Goal: Task Accomplishment & Management: Complete application form

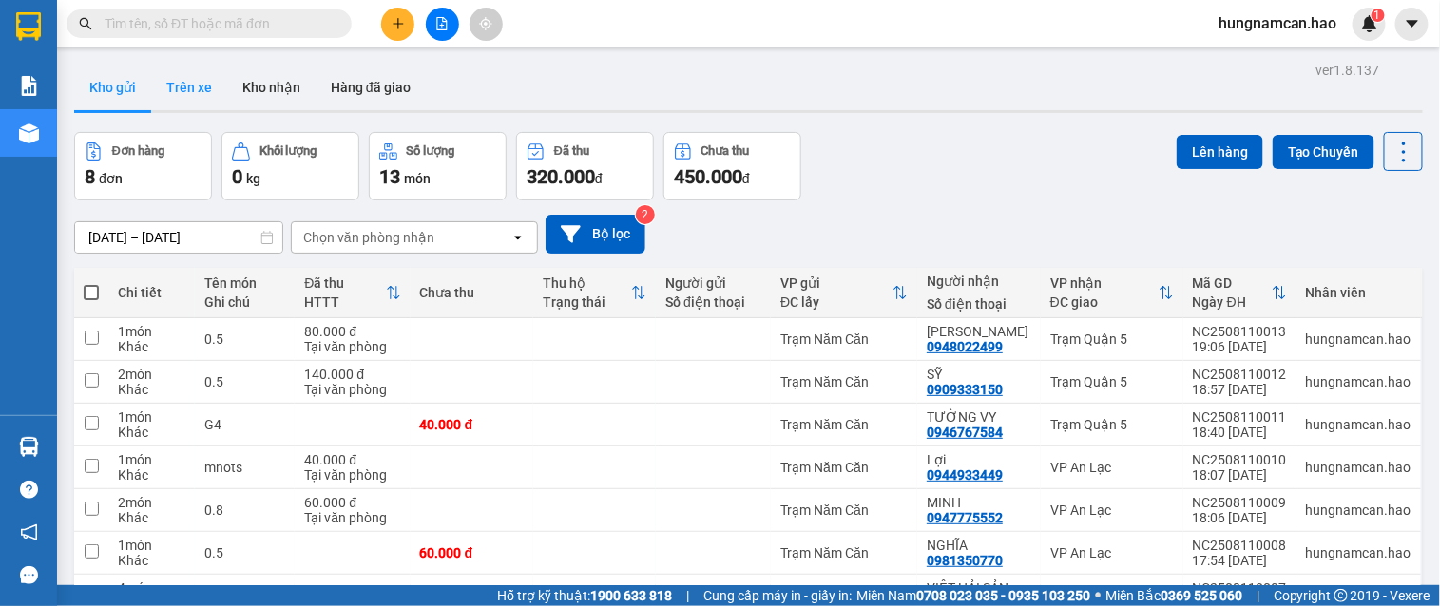
click at [173, 97] on button "Trên xe" at bounding box center [189, 88] width 76 height 46
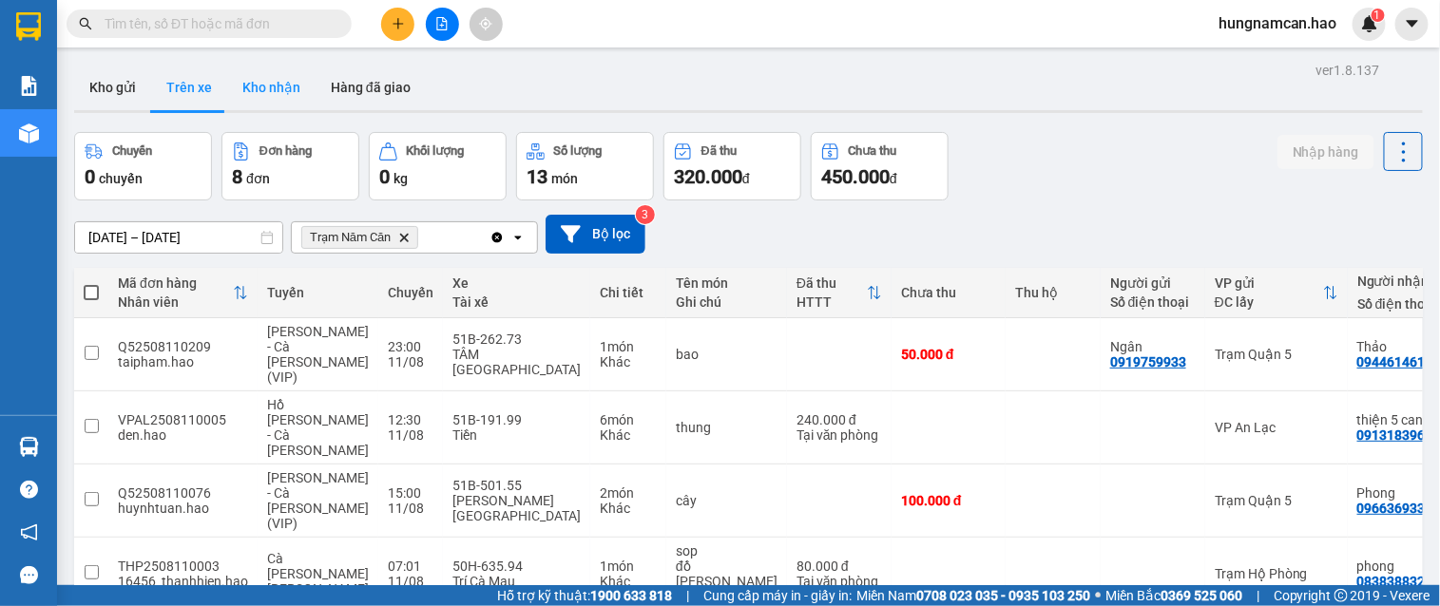
click at [288, 84] on button "Kho nhận" at bounding box center [271, 88] width 88 height 46
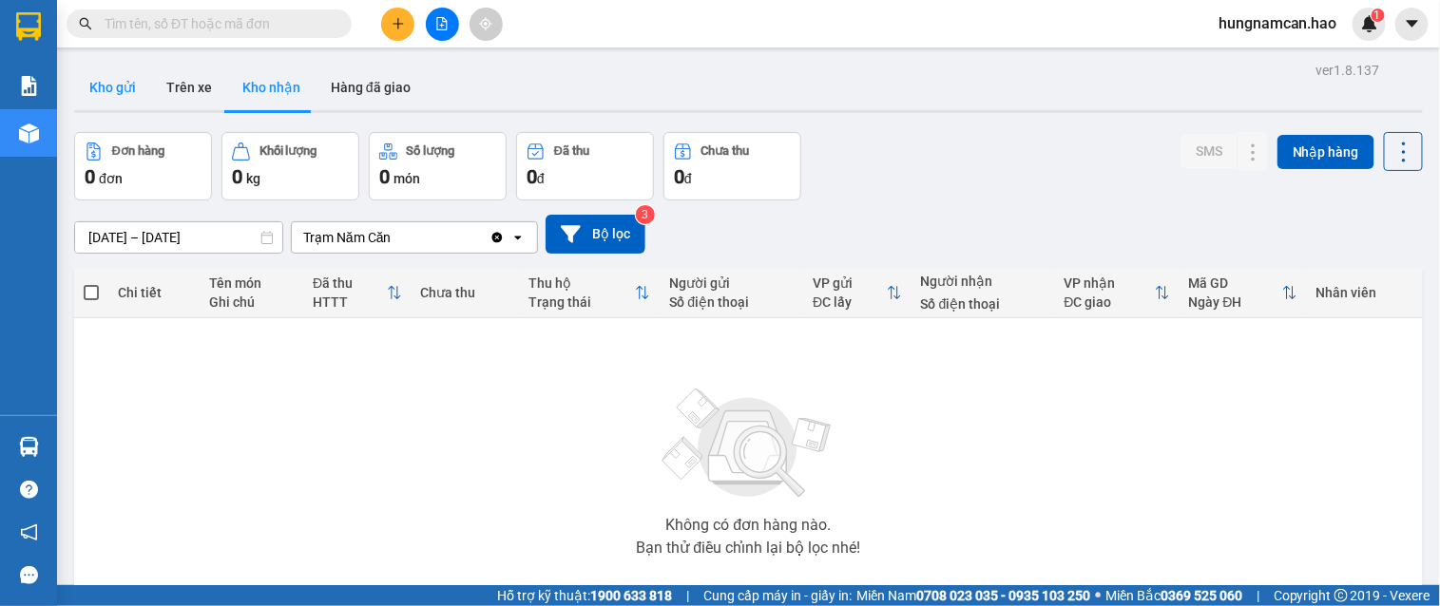
click at [116, 101] on button "Kho gửi" at bounding box center [112, 88] width 77 height 46
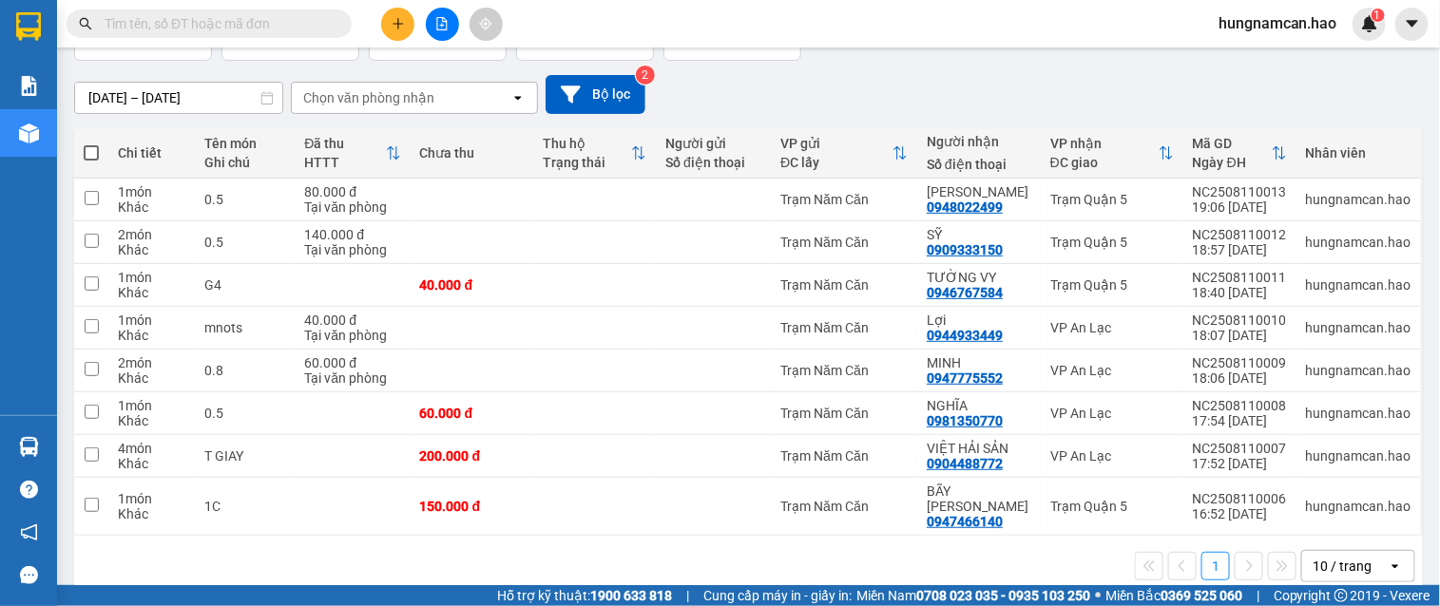
scroll to position [154, 0]
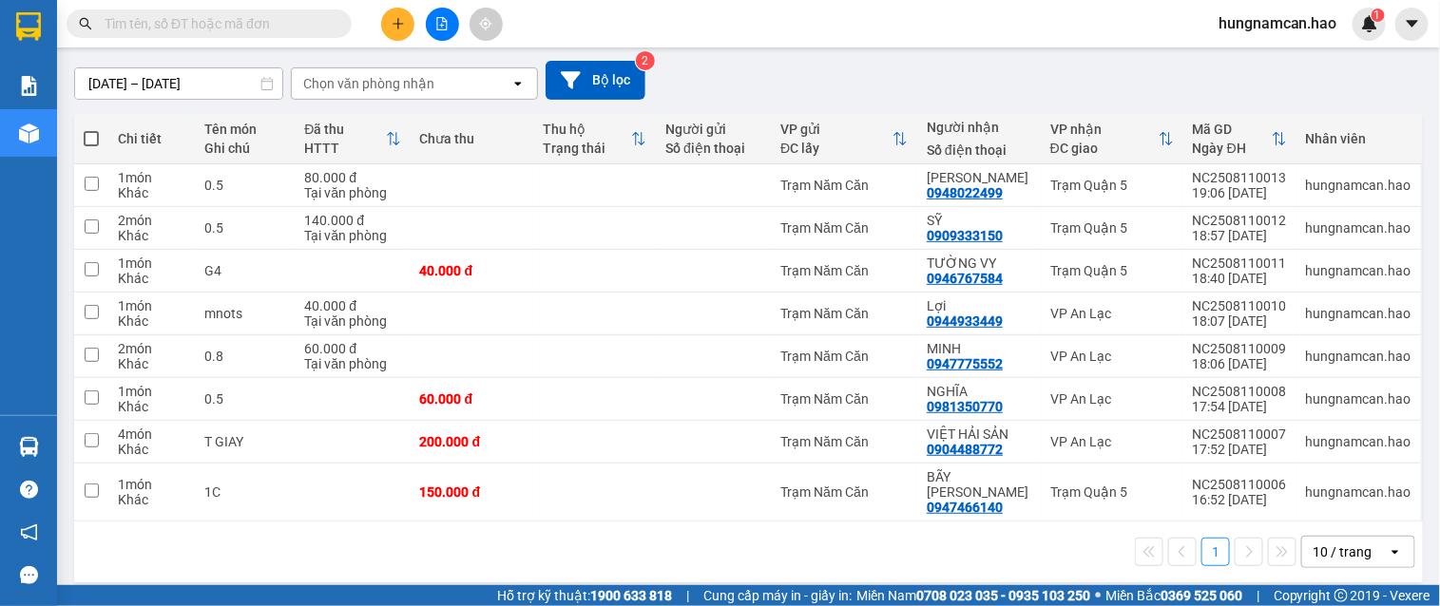
drag, startPoint x: 709, startPoint y: 103, endPoint x: 685, endPoint y: 106, distance: 23.9
drag, startPoint x: 685, startPoint y: 106, endPoint x: 414, endPoint y: 25, distance: 282.7
click at [414, 25] on div at bounding box center [442, 24] width 143 height 33
click at [402, 25] on icon "plus" at bounding box center [398, 23] width 13 height 13
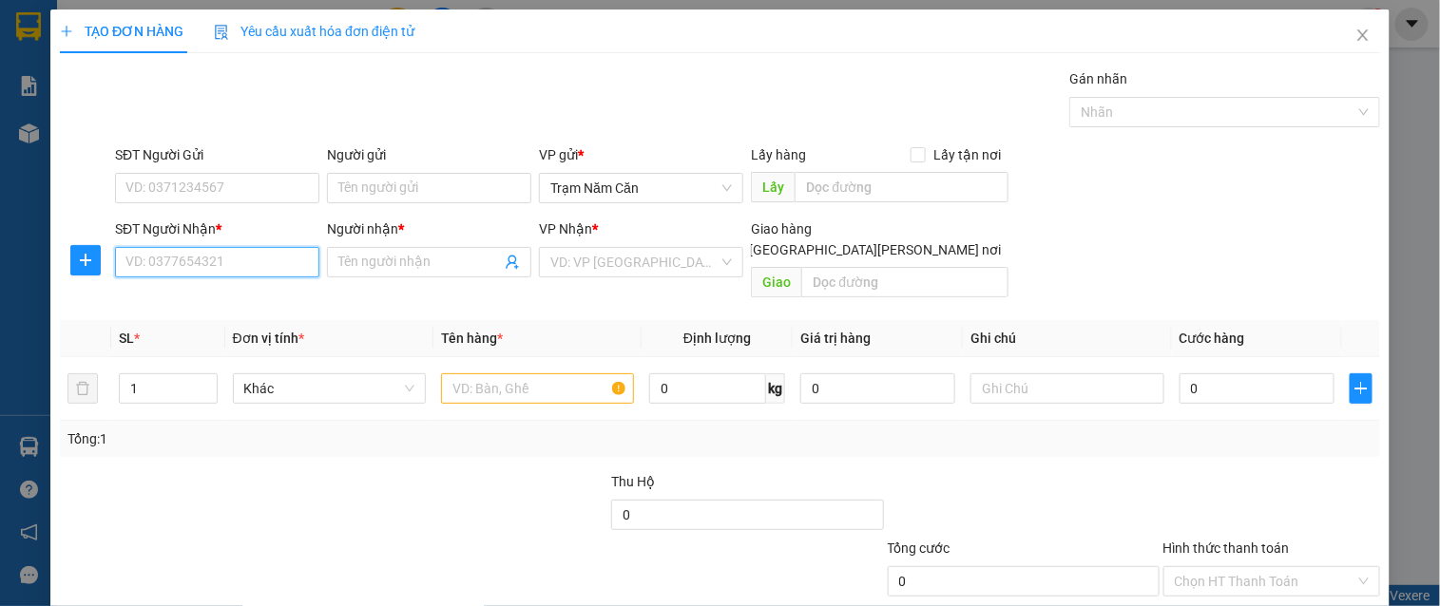
click at [193, 252] on input "SĐT Người Nhận *" at bounding box center [217, 262] width 204 height 30
type input "0915916733"
click at [213, 287] on div "0915916733 - AN" at bounding box center [215, 300] width 202 height 30
type input "AN"
type input "60.000"
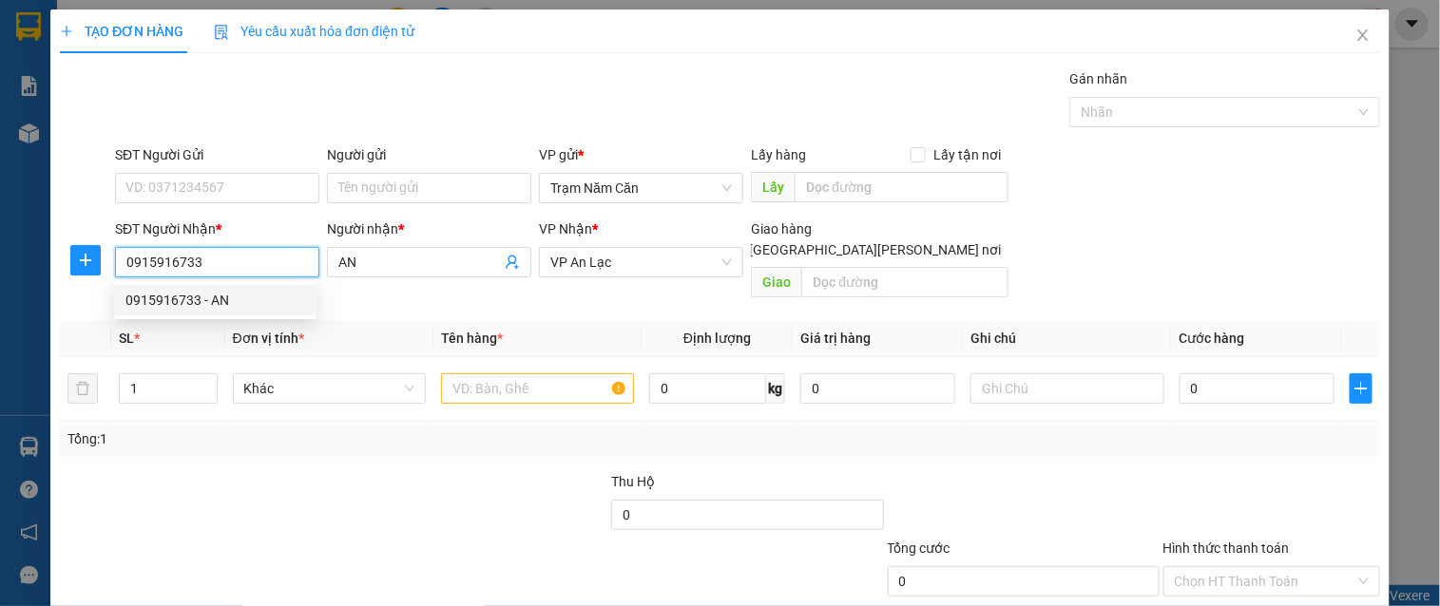
type input "60.000"
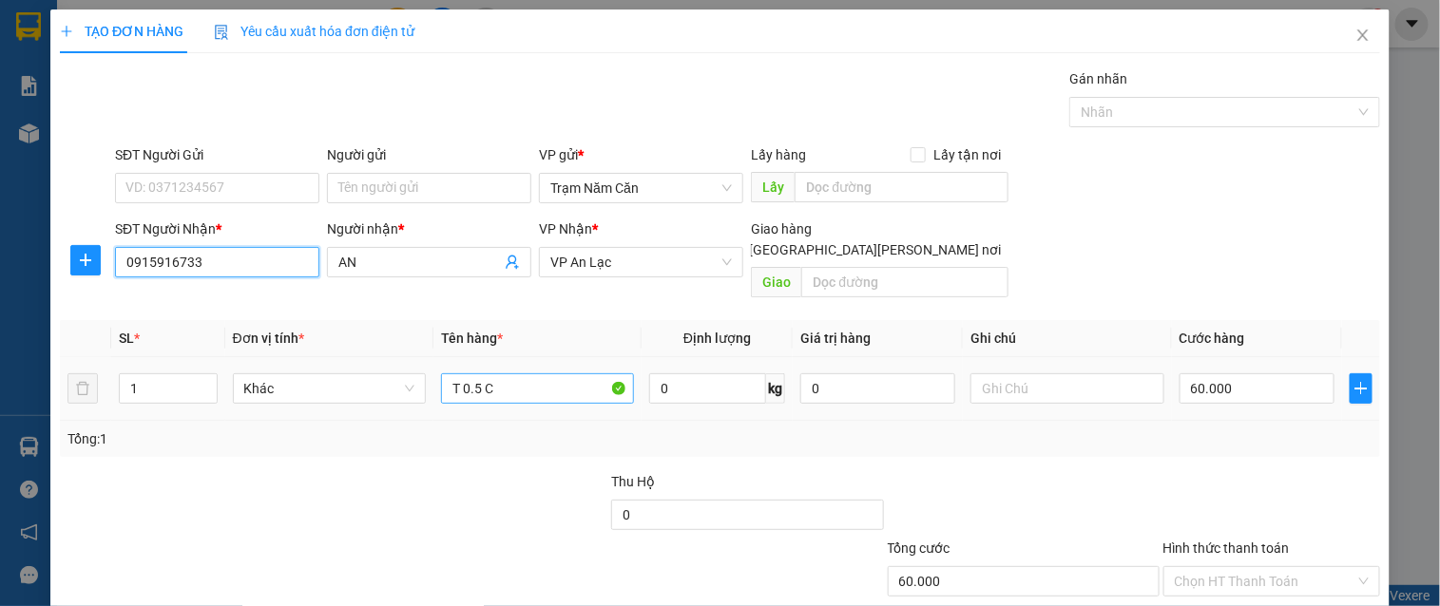
type input "0915916733"
click at [509, 374] on input "T 0.5 C" at bounding box center [537, 389] width 193 height 30
type input "T 0.5 CAT"
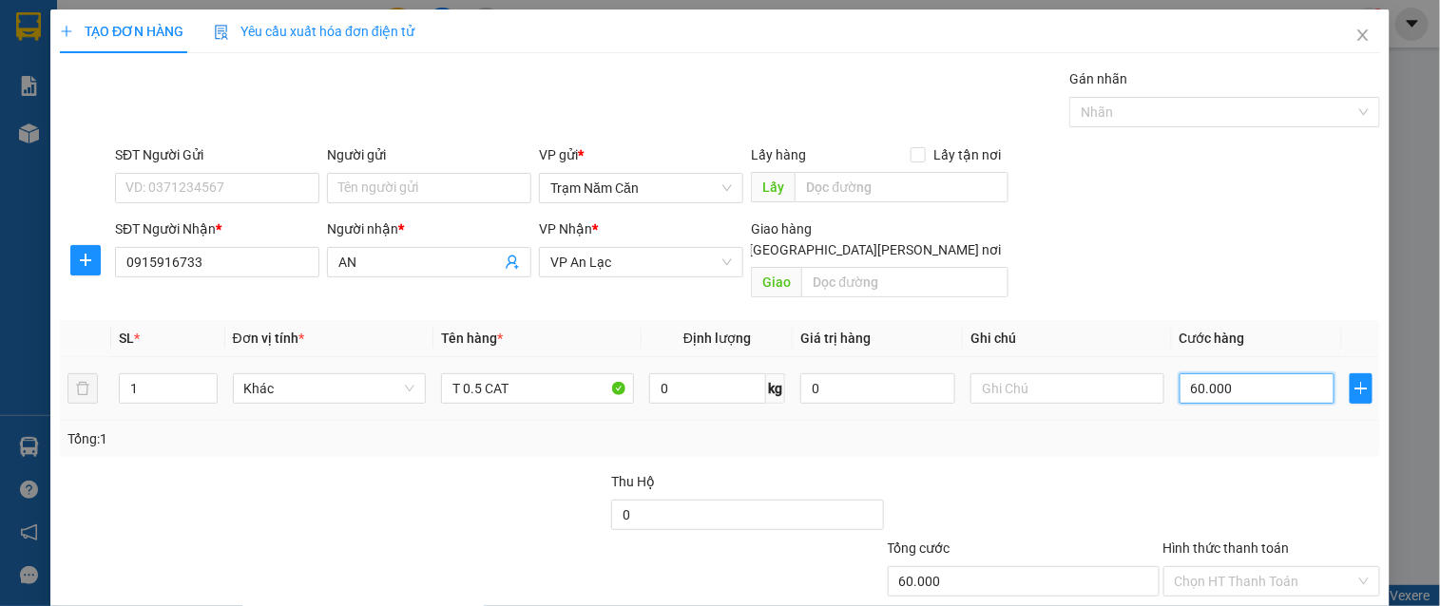
click at [1251, 374] on input "60.000" at bounding box center [1257, 389] width 155 height 30
type input "0"
type input "5"
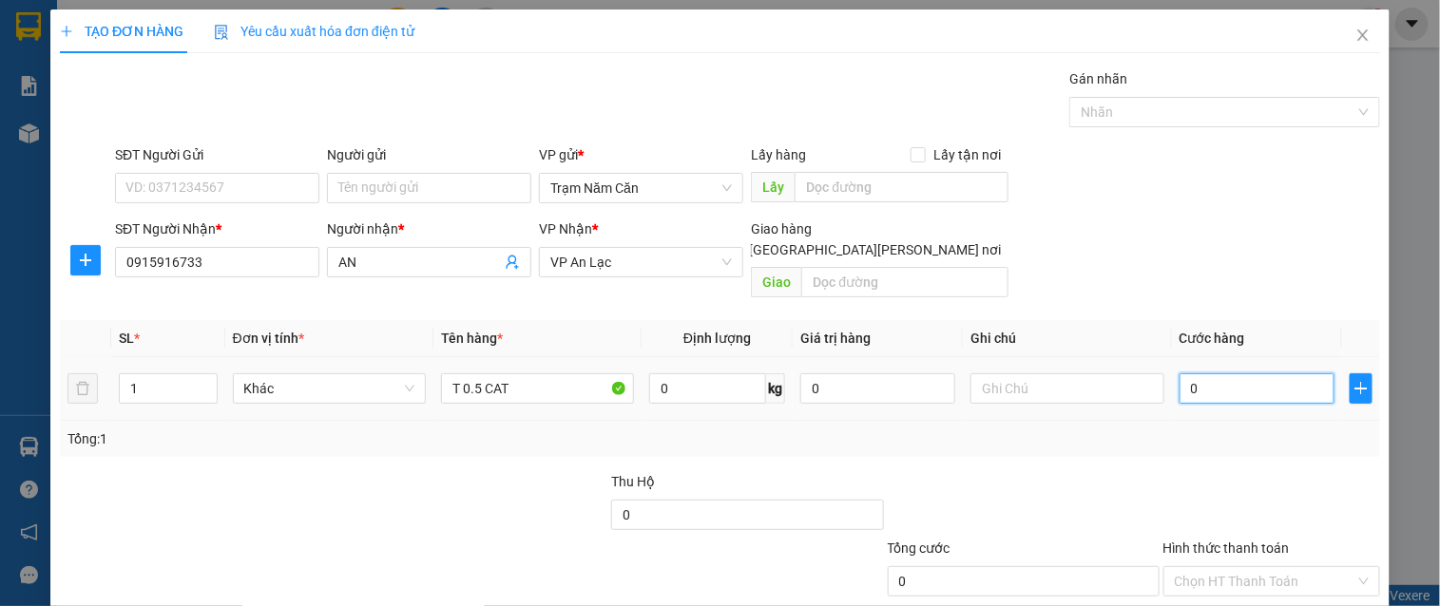
type input "5"
type input "05"
type input "50"
type input "050"
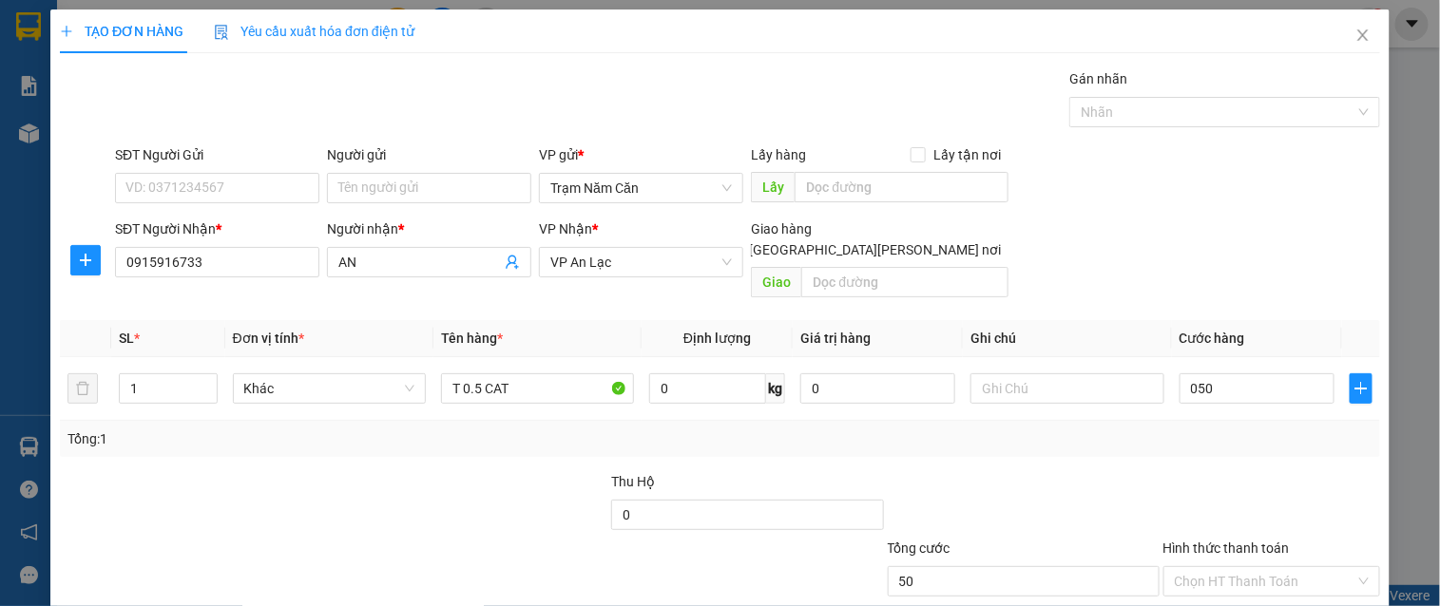
type input "50.000"
click at [1238, 477] on div at bounding box center [1272, 504] width 221 height 67
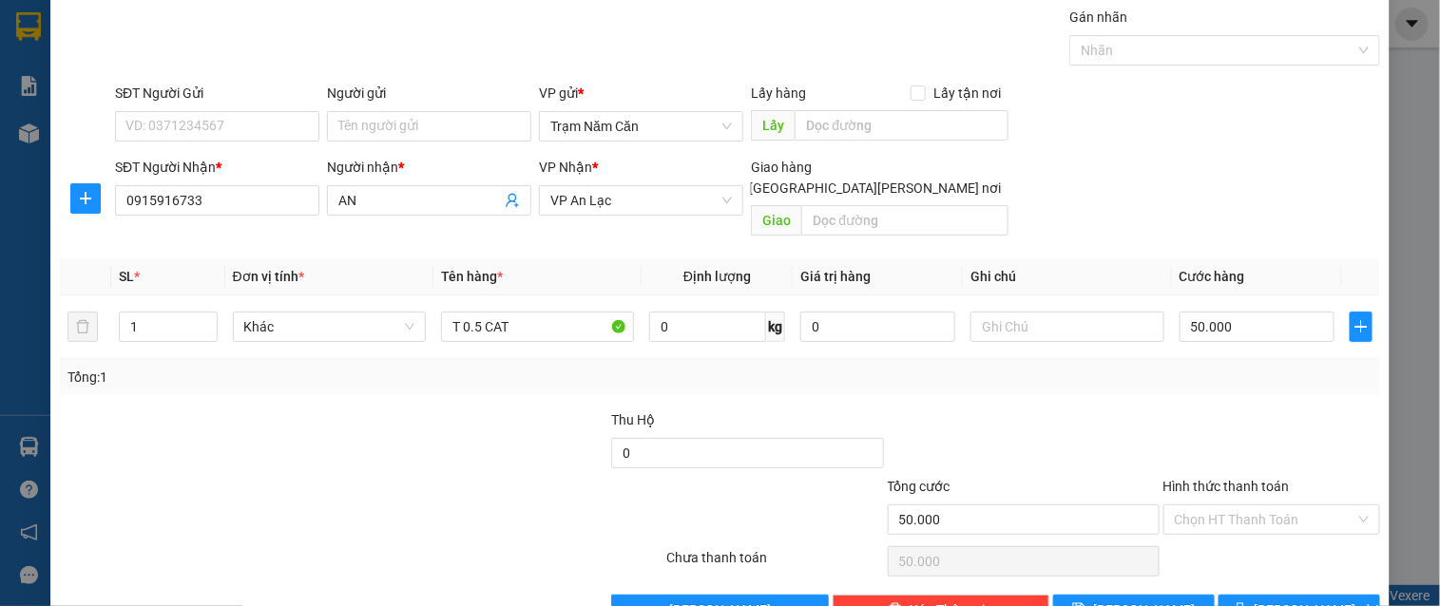
scroll to position [96, 0]
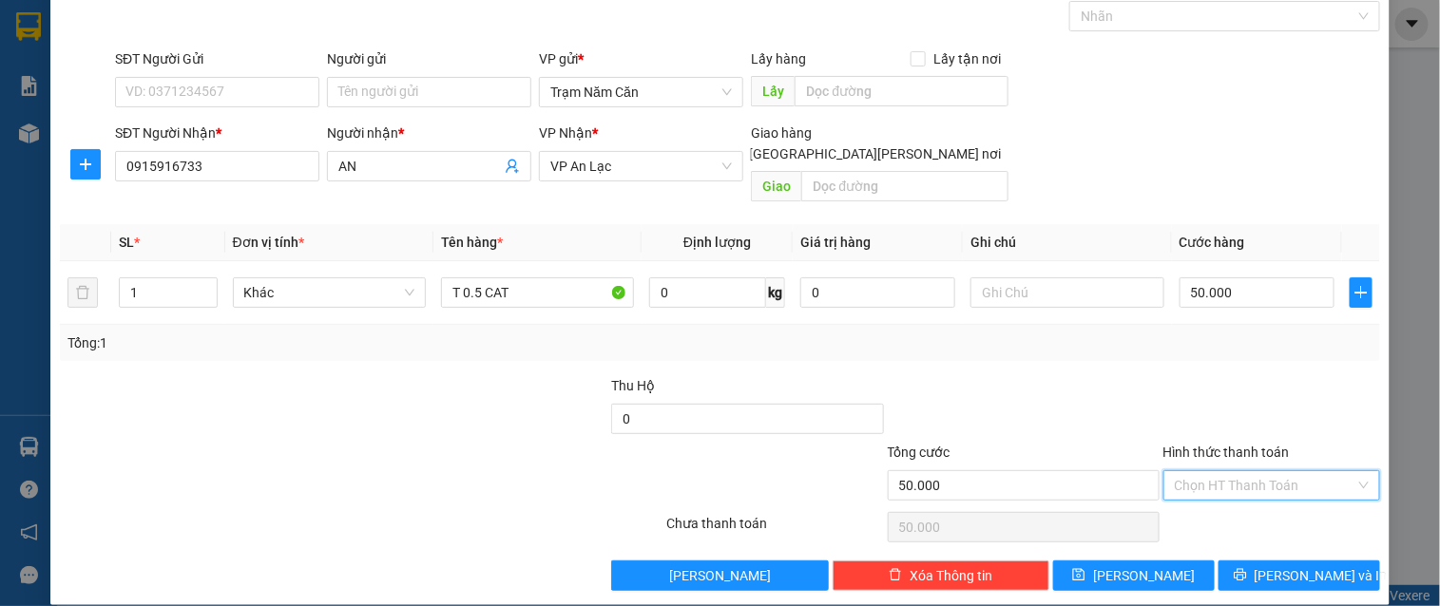
click at [1261, 471] on input "Hình thức thanh toán" at bounding box center [1265, 485] width 181 height 29
click at [1245, 494] on div "Tại văn phòng" at bounding box center [1259, 502] width 192 height 21
type input "0"
click at [1242, 546] on button "[PERSON_NAME] và In" at bounding box center [1300, 576] width 162 height 30
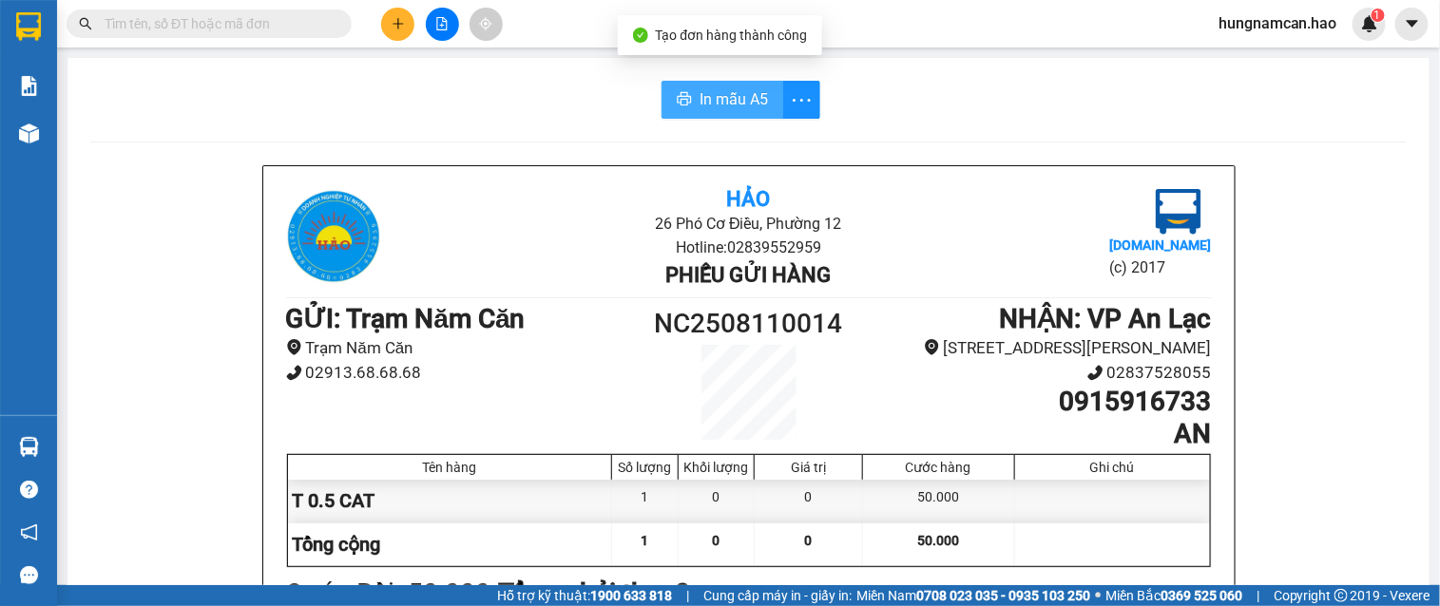
click at [677, 103] on icon "printer" at bounding box center [684, 98] width 15 height 15
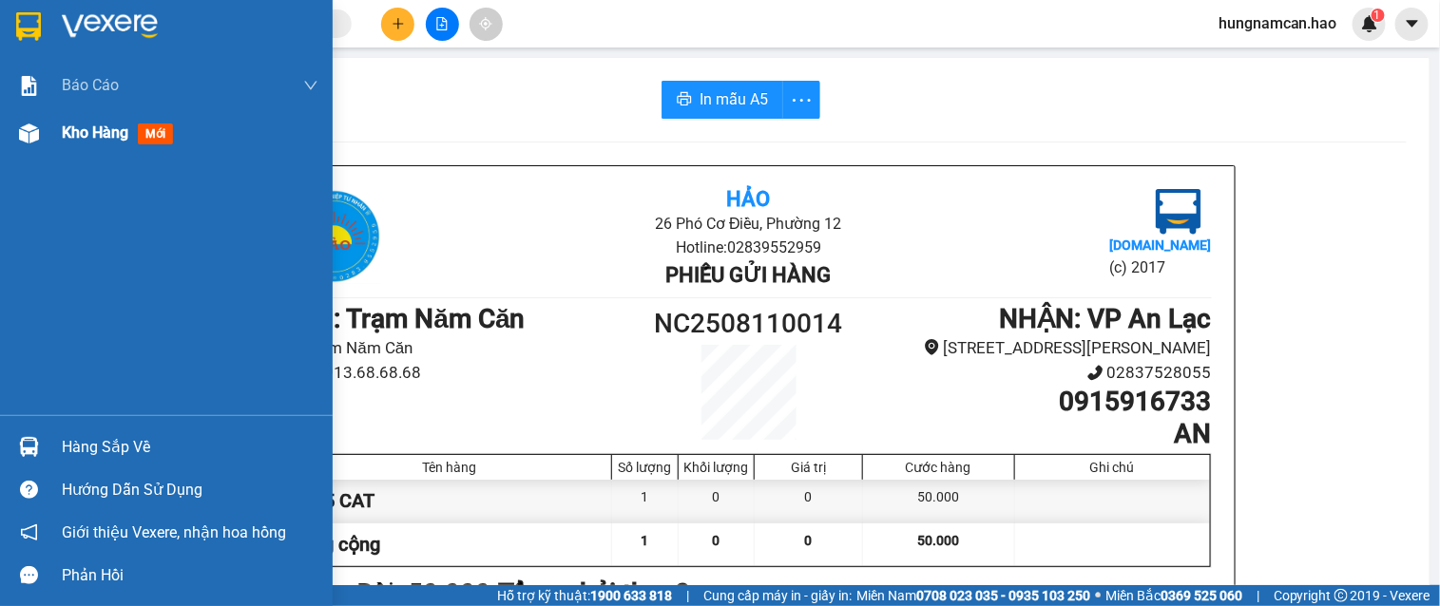
drag, startPoint x: 44, startPoint y: 120, endPoint x: 585, endPoint y: 49, distance: 545.4
click at [43, 120] on div at bounding box center [28, 133] width 33 height 33
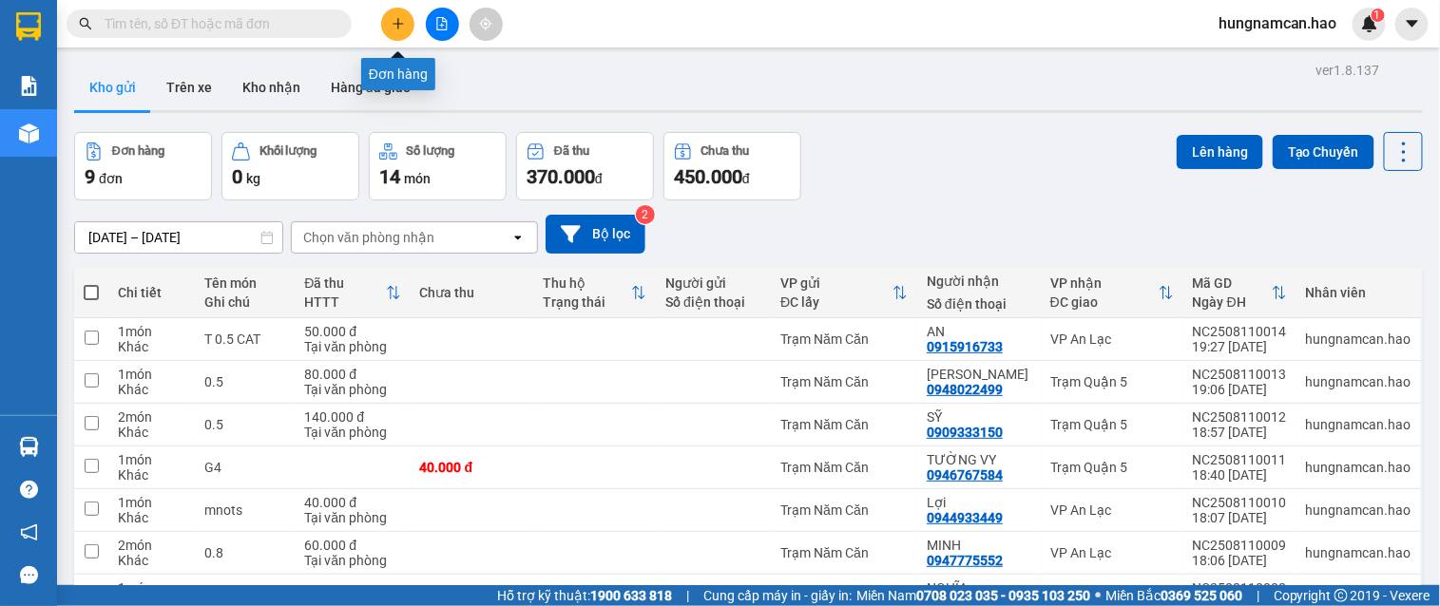
click at [396, 36] on button at bounding box center [397, 24] width 33 height 33
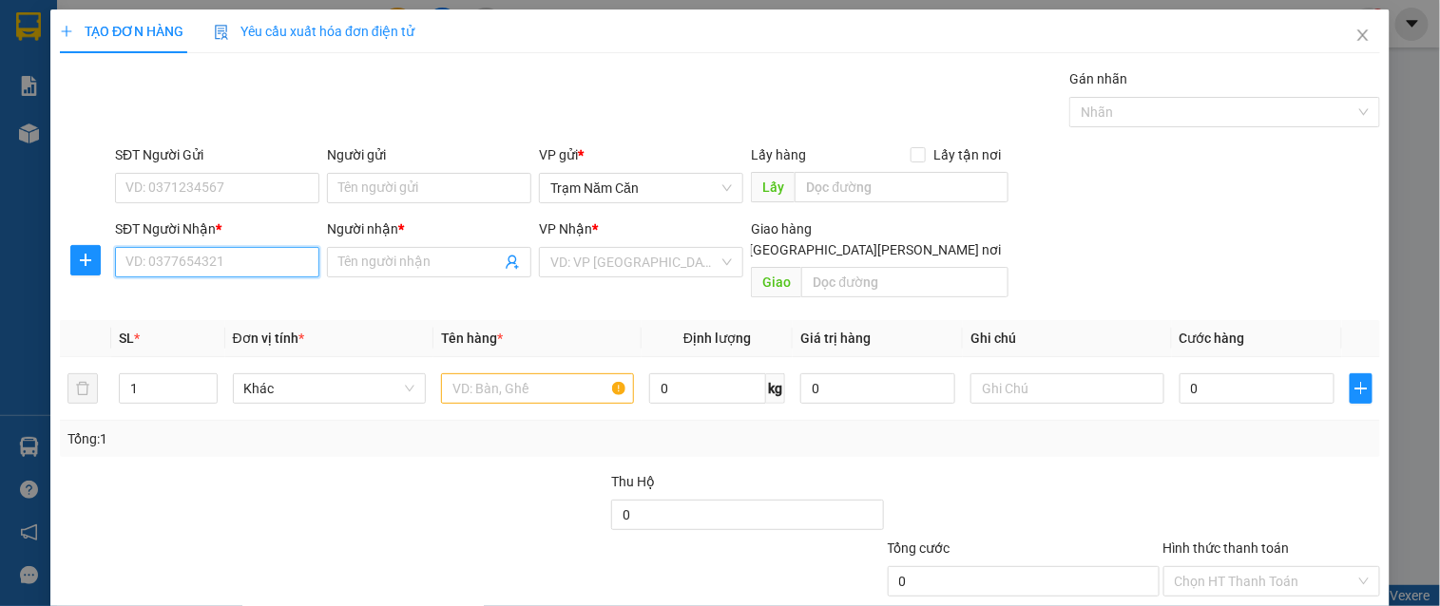
click at [240, 257] on input "SĐT Người Nhận *" at bounding box center [217, 262] width 204 height 30
type input "0932383869"
click at [205, 300] on div "0932383869 - MAI" at bounding box center [215, 300] width 180 height 21
type input "MAI"
type input "100.000"
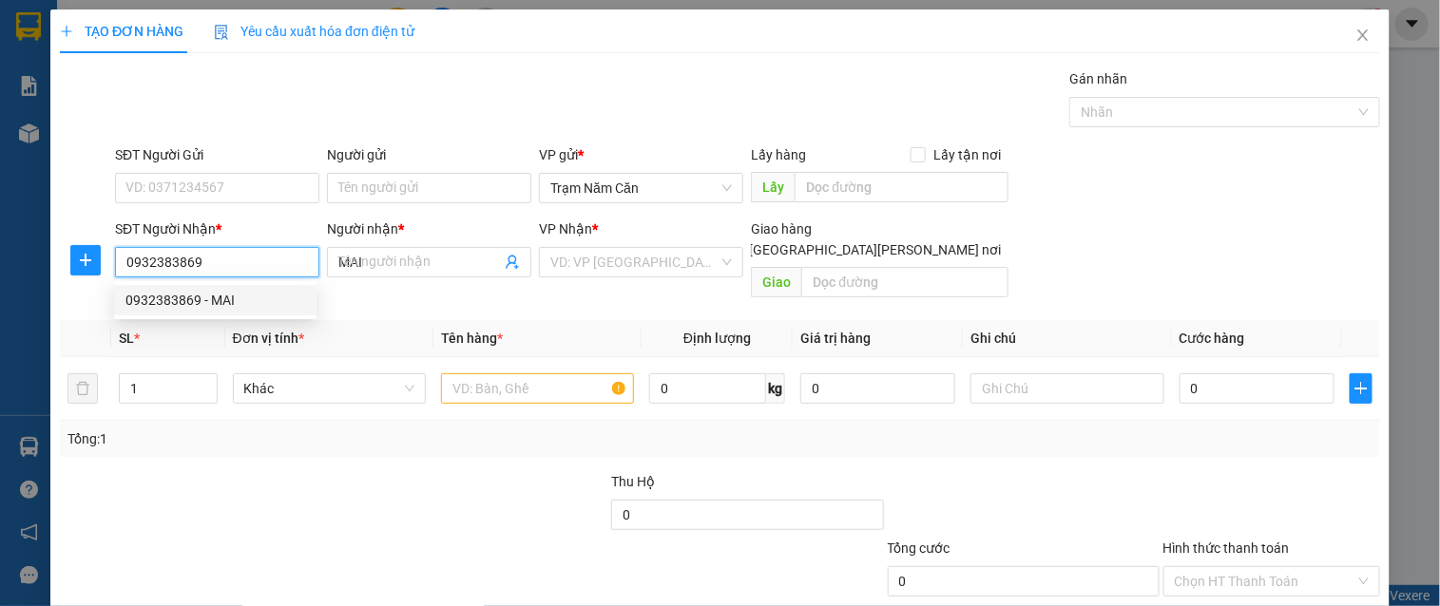
type input "100.000"
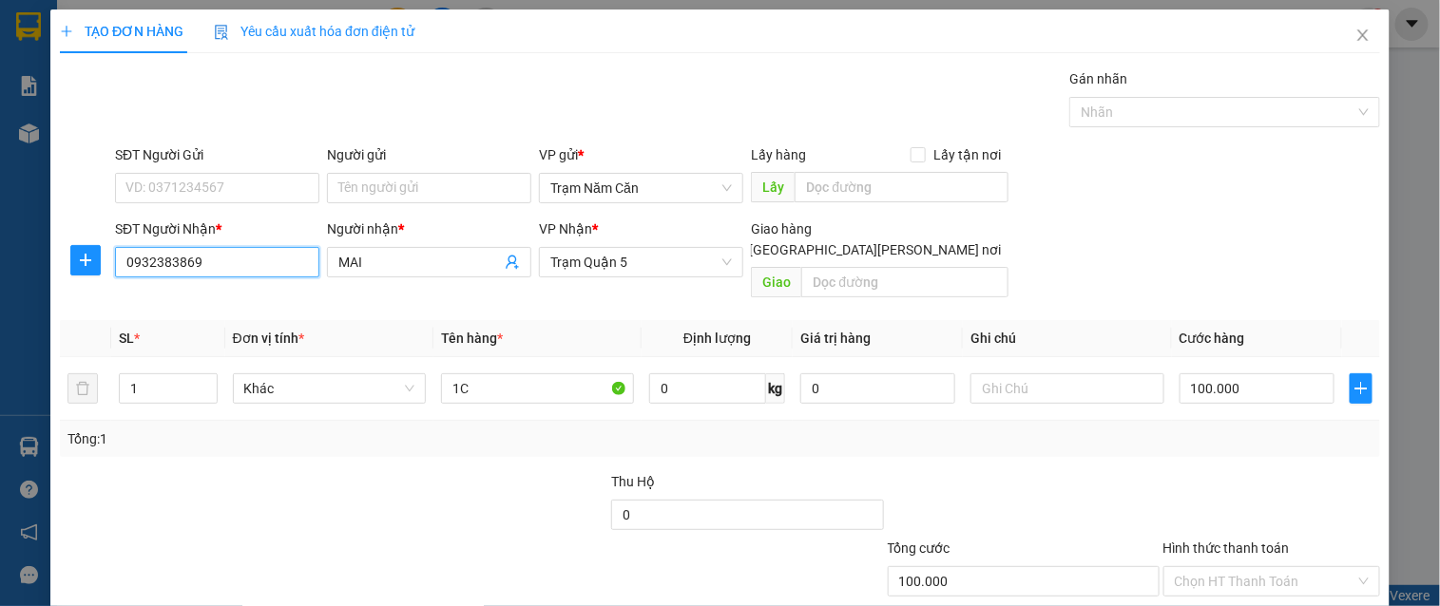
scroll to position [96, 0]
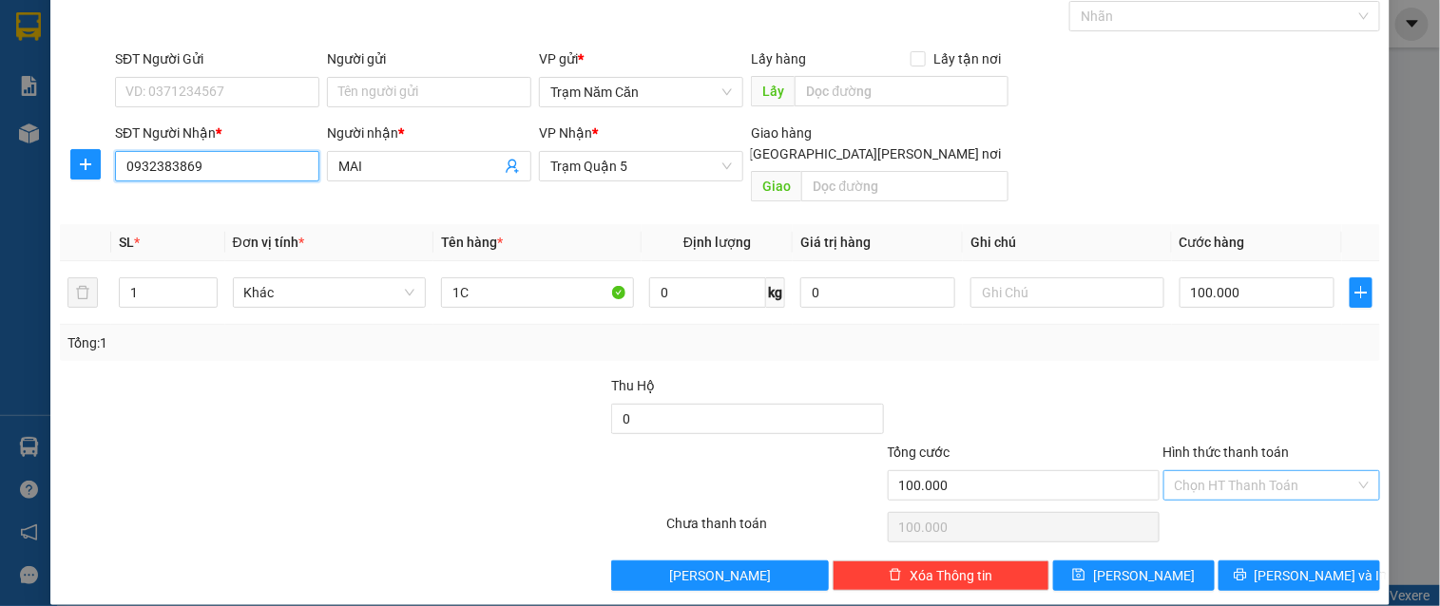
type input "0932383869"
click at [1278, 476] on input "Hình thức thanh toán" at bounding box center [1265, 485] width 181 height 29
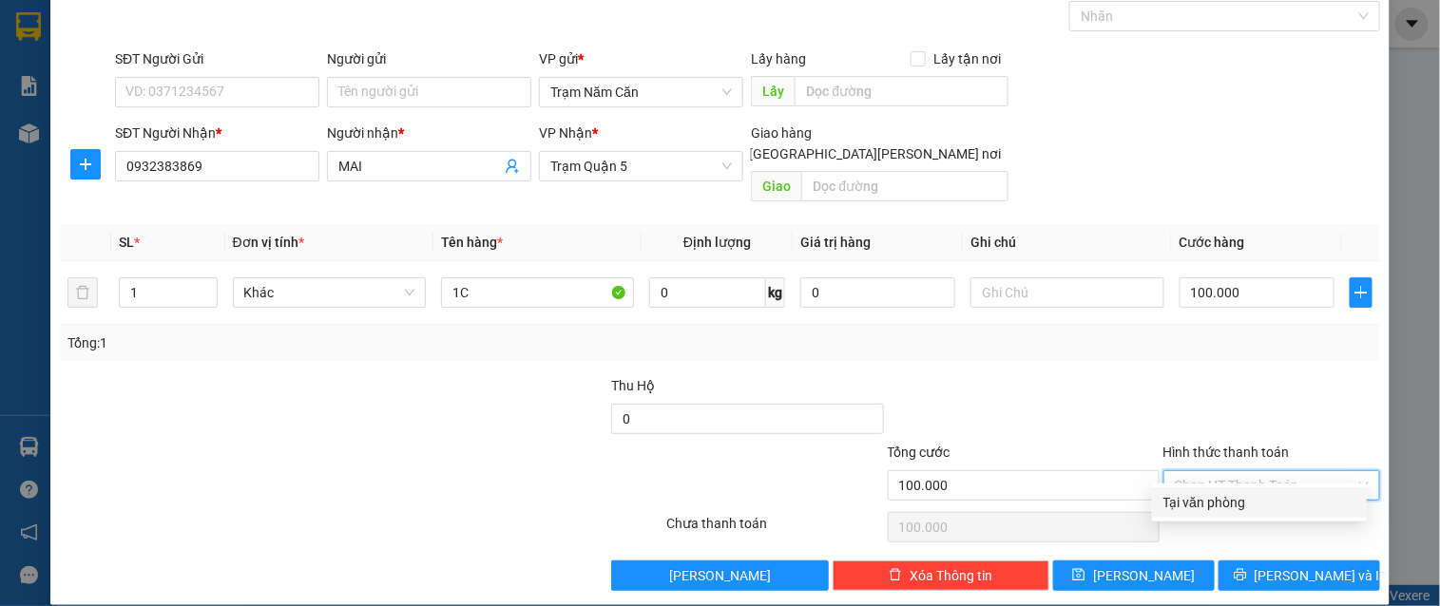
click at [1267, 497] on div "Tại văn phòng" at bounding box center [1259, 502] width 192 height 21
type input "0"
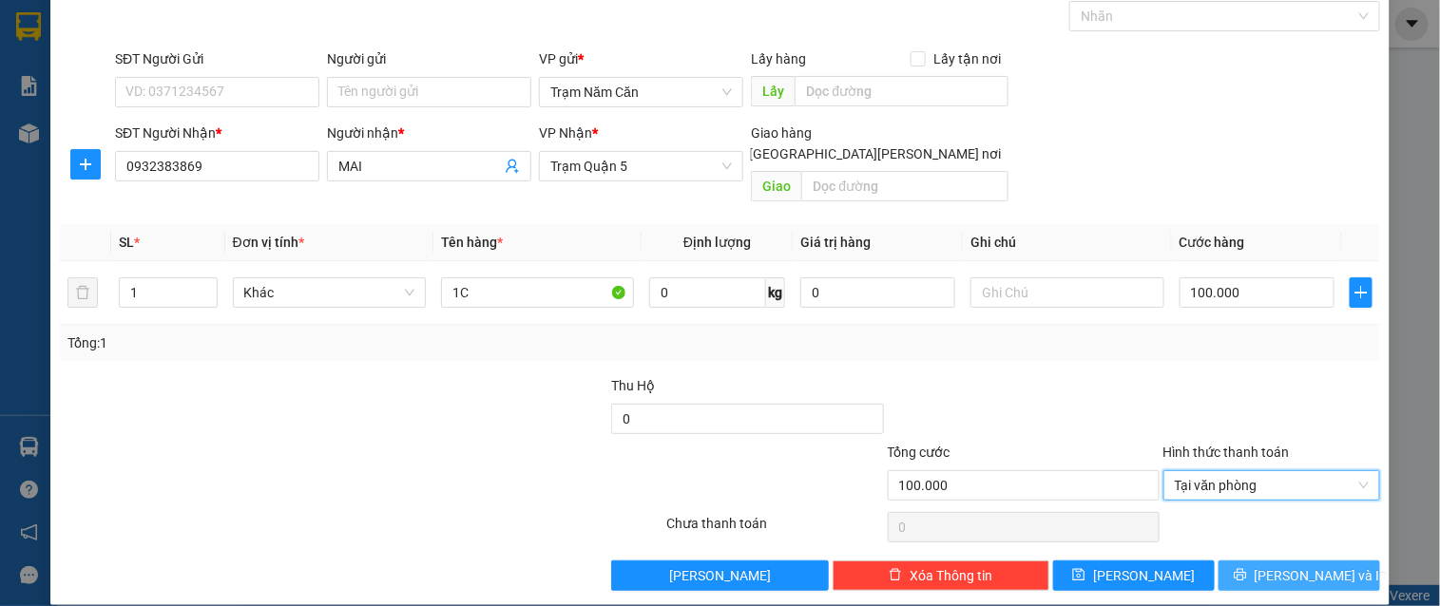
click at [1258, 546] on button "[PERSON_NAME] và In" at bounding box center [1300, 576] width 162 height 30
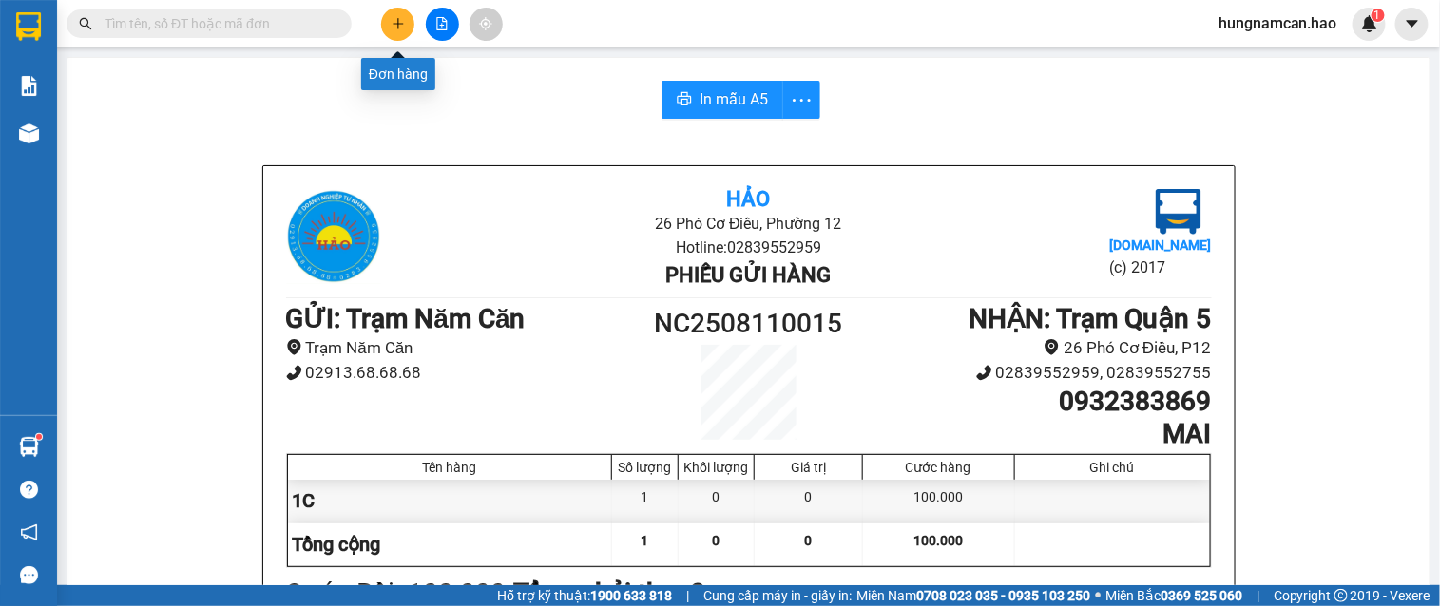
click at [404, 21] on icon "plus" at bounding box center [398, 23] width 13 height 13
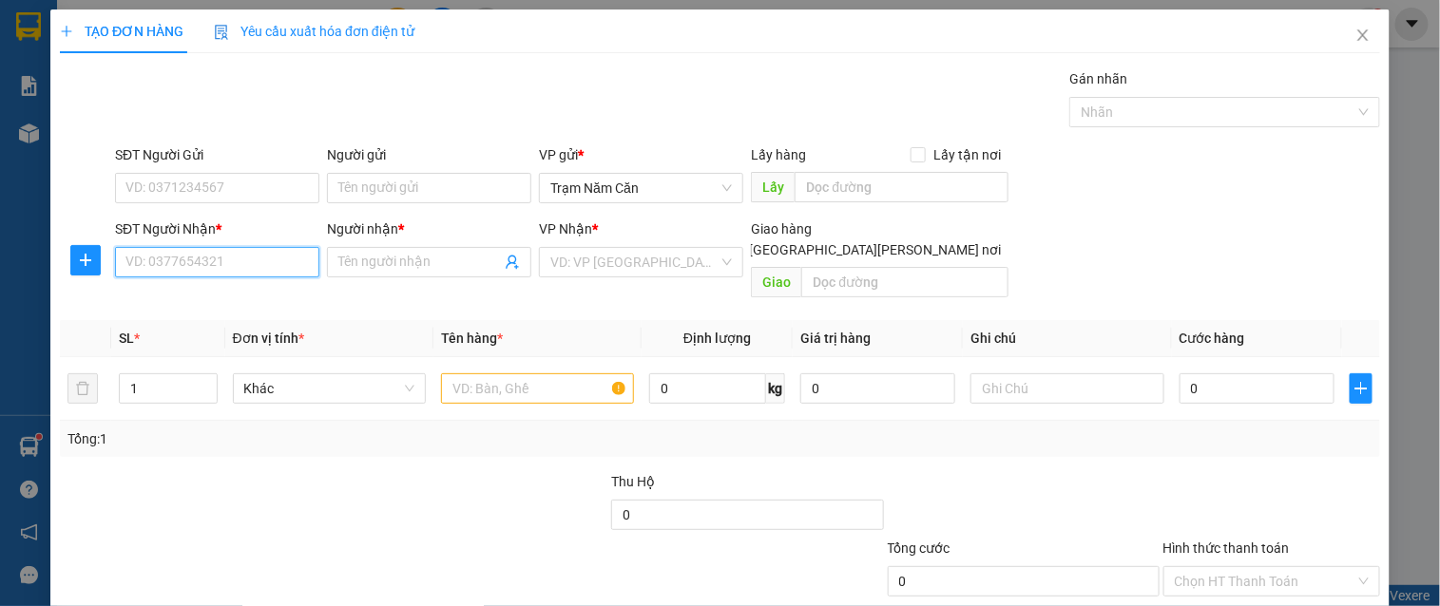
click at [202, 248] on input "SĐT Người Nhận *" at bounding box center [217, 262] width 204 height 30
click at [162, 293] on div "0932383869 - MAI" at bounding box center [215, 300] width 180 height 21
type input "0932383869"
type input "MAI"
type input "100.000"
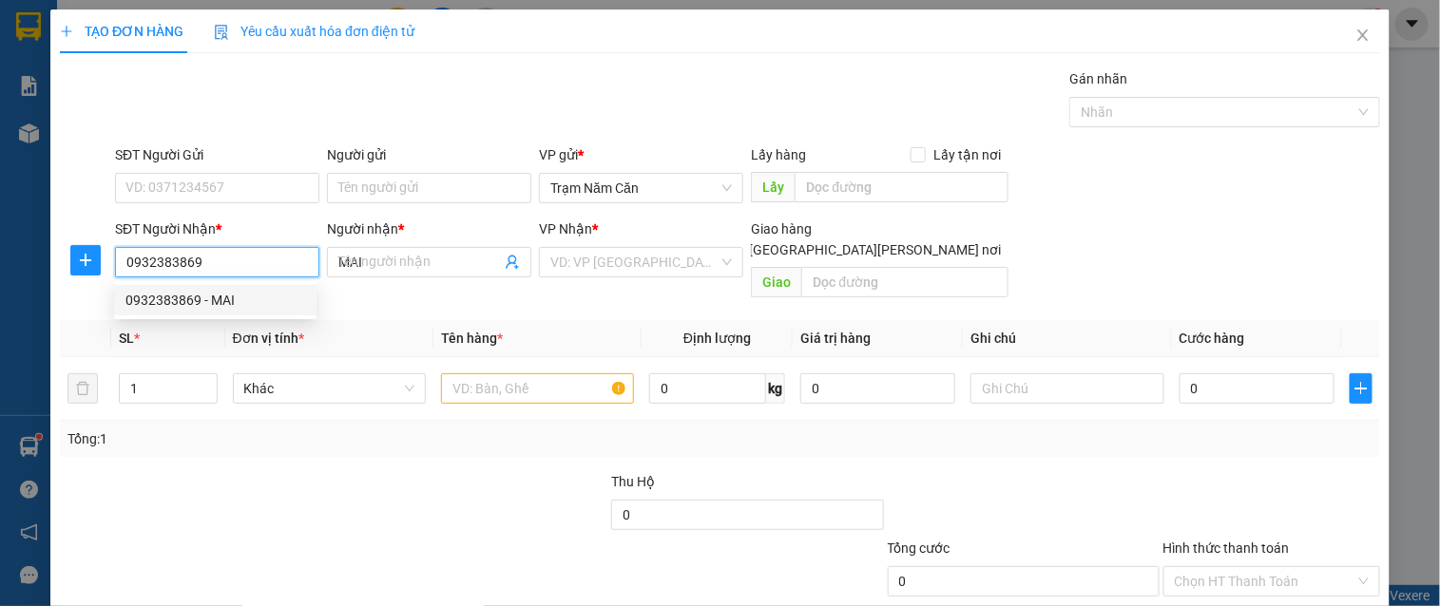
type input "100.000"
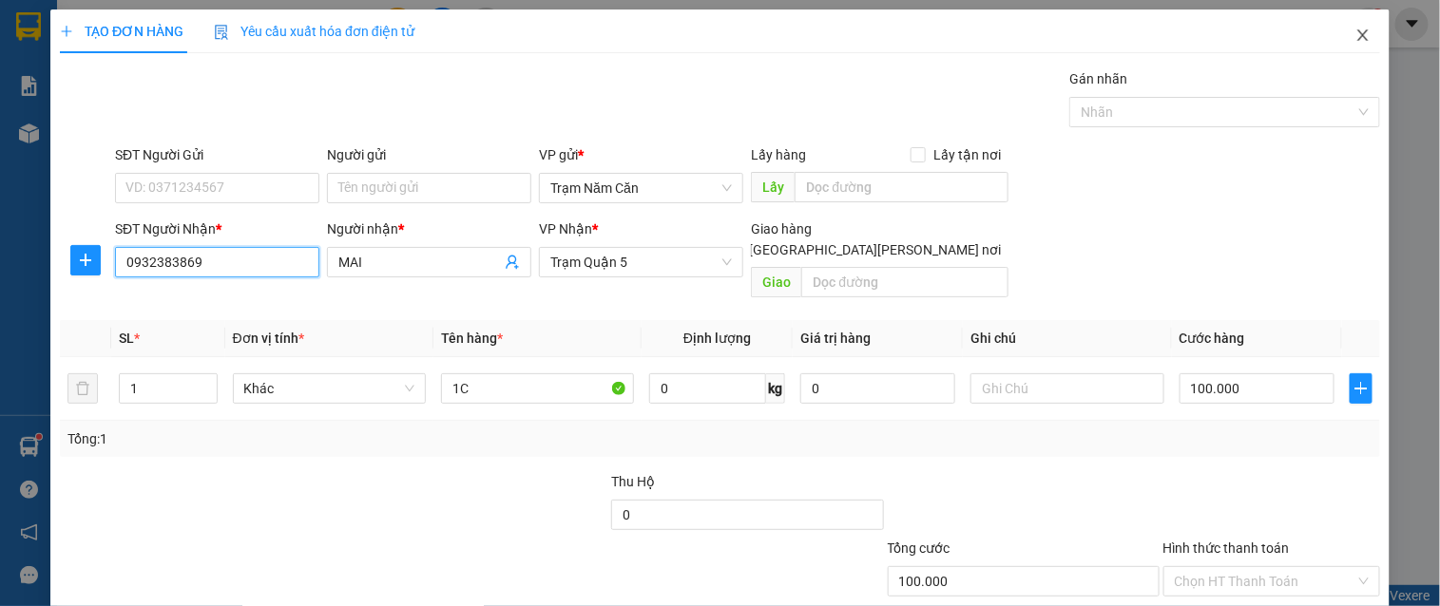
type input "0932383869"
click at [1296, 36] on icon "close" at bounding box center [1362, 35] width 15 height 15
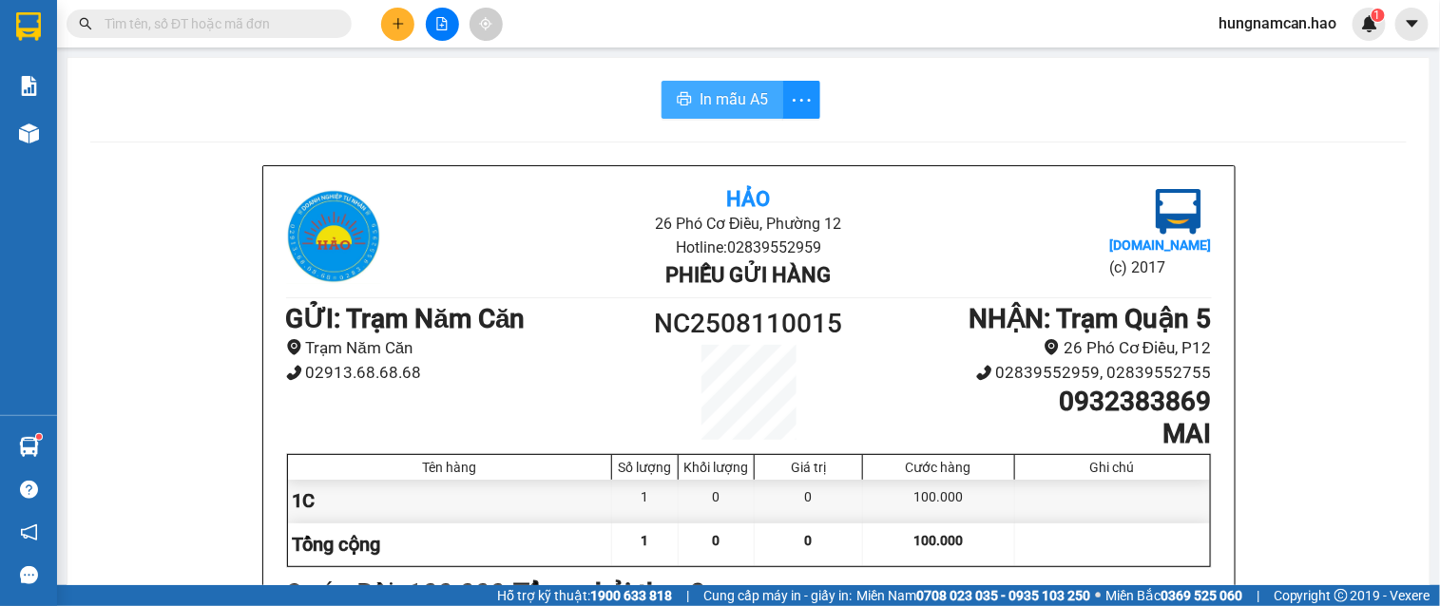
click at [734, 110] on span "In mẫu A5" at bounding box center [734, 99] width 68 height 24
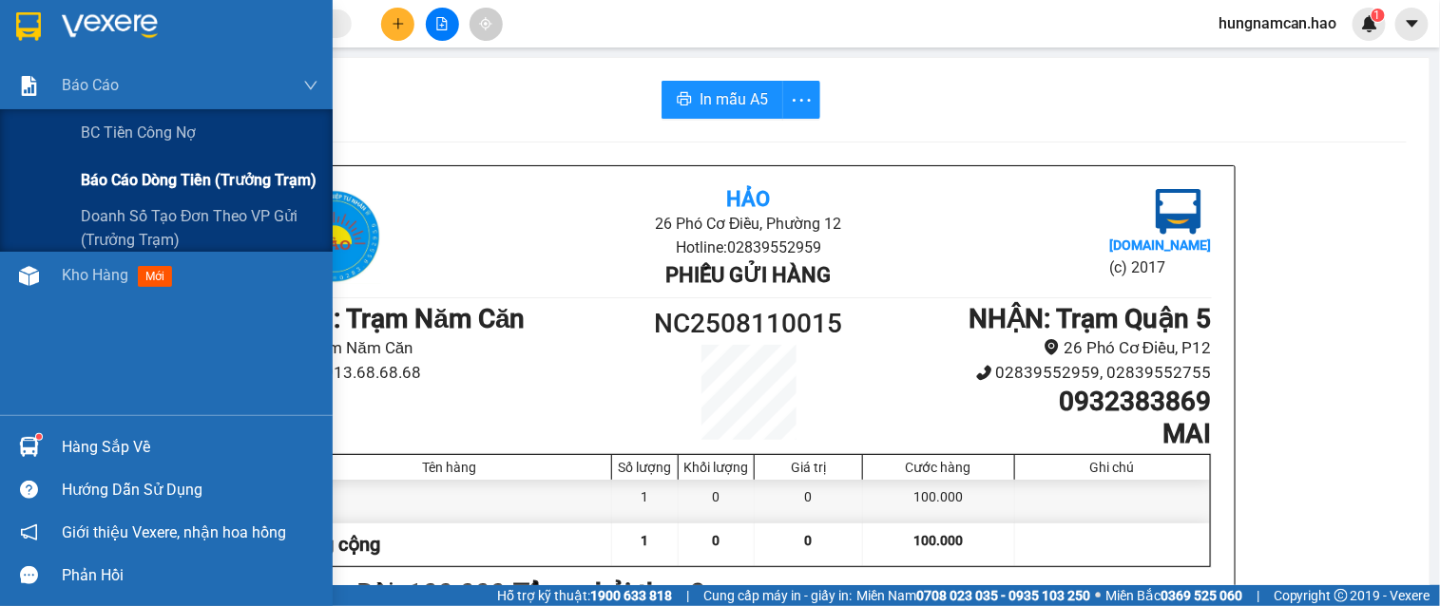
click at [64, 168] on div "Báo cáo dòng tiền (trưởng trạm)" at bounding box center [166, 181] width 333 height 48
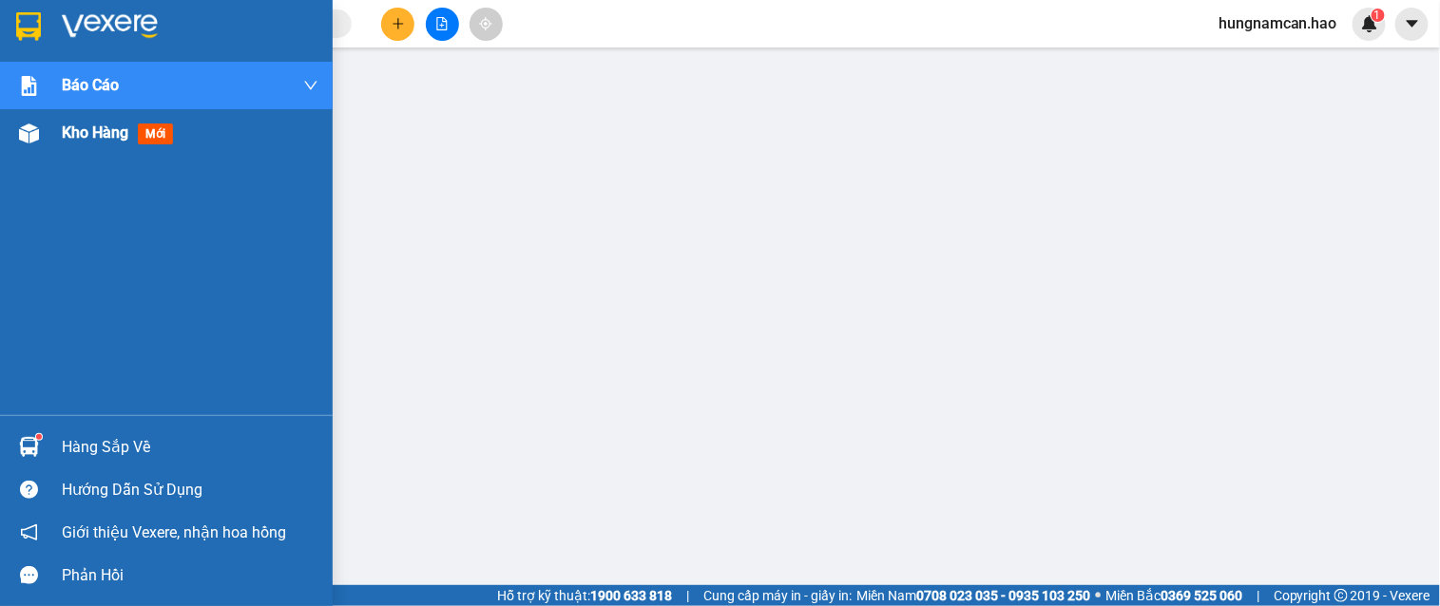
click at [43, 144] on div at bounding box center [28, 133] width 33 height 33
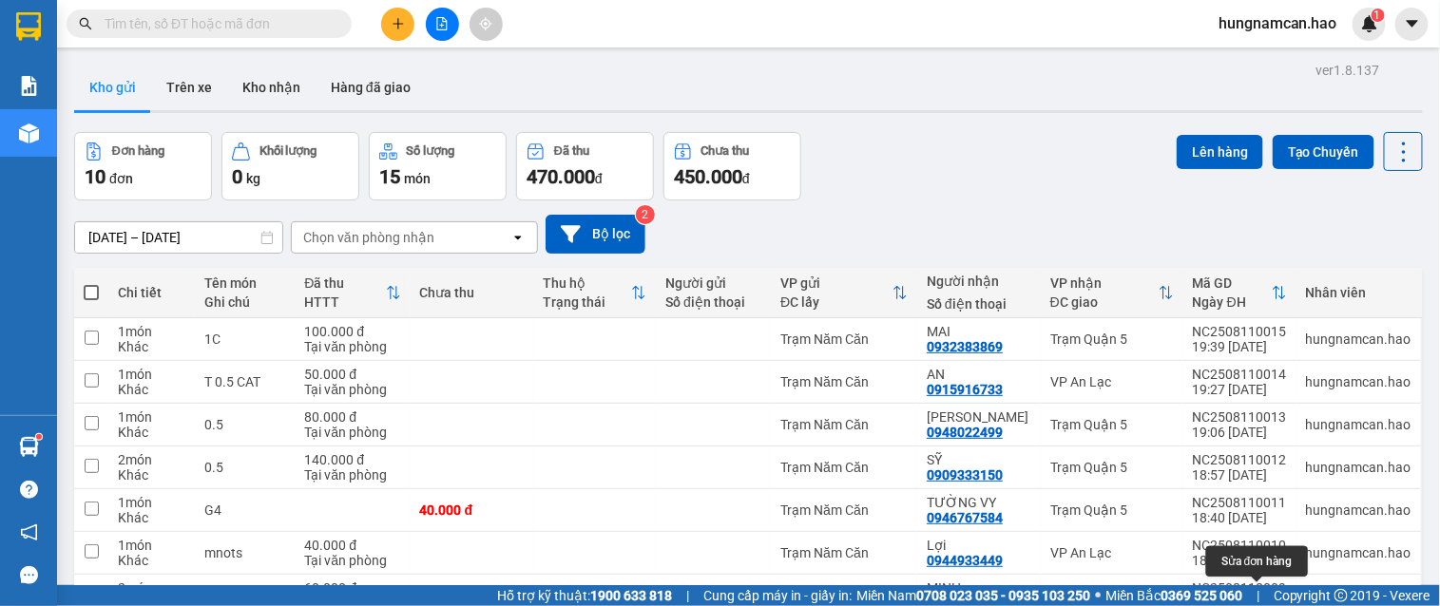
drag, startPoint x: 1248, startPoint y: 356, endPoint x: 1318, endPoint y: 264, distance: 116.0
click at [1296, 318] on tbody "1 món Khác 1C 100.000 [PERSON_NAME] văn [PERSON_NAME] Năm Căn MAI 0932383869 [P…" at bounding box center [748, 539] width 1349 height 443
click at [1296, 546] on icon at bounding box center [1310, 595] width 13 height 13
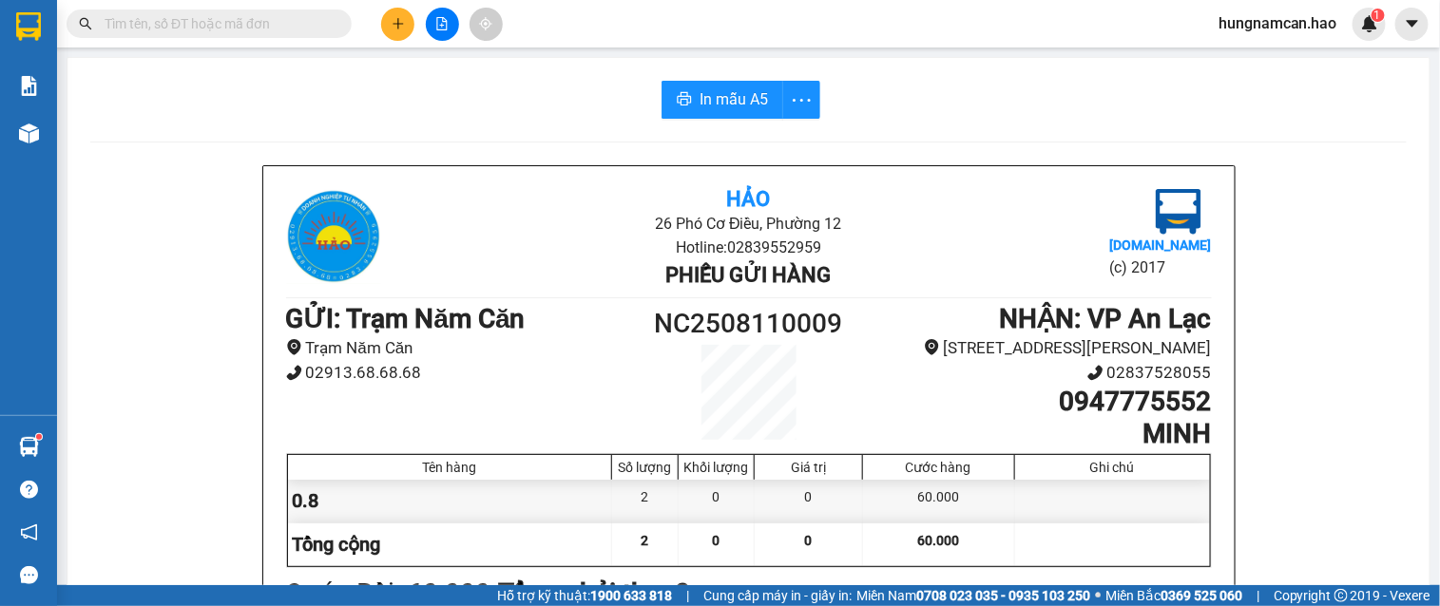
click at [59, 130] on main "In mẫu A5 Hảo 26 Phó Cơ Điều, [PERSON_NAME] 12 Hotline: 02839552959 Phiếu gửi h…" at bounding box center [720, 293] width 1440 height 586
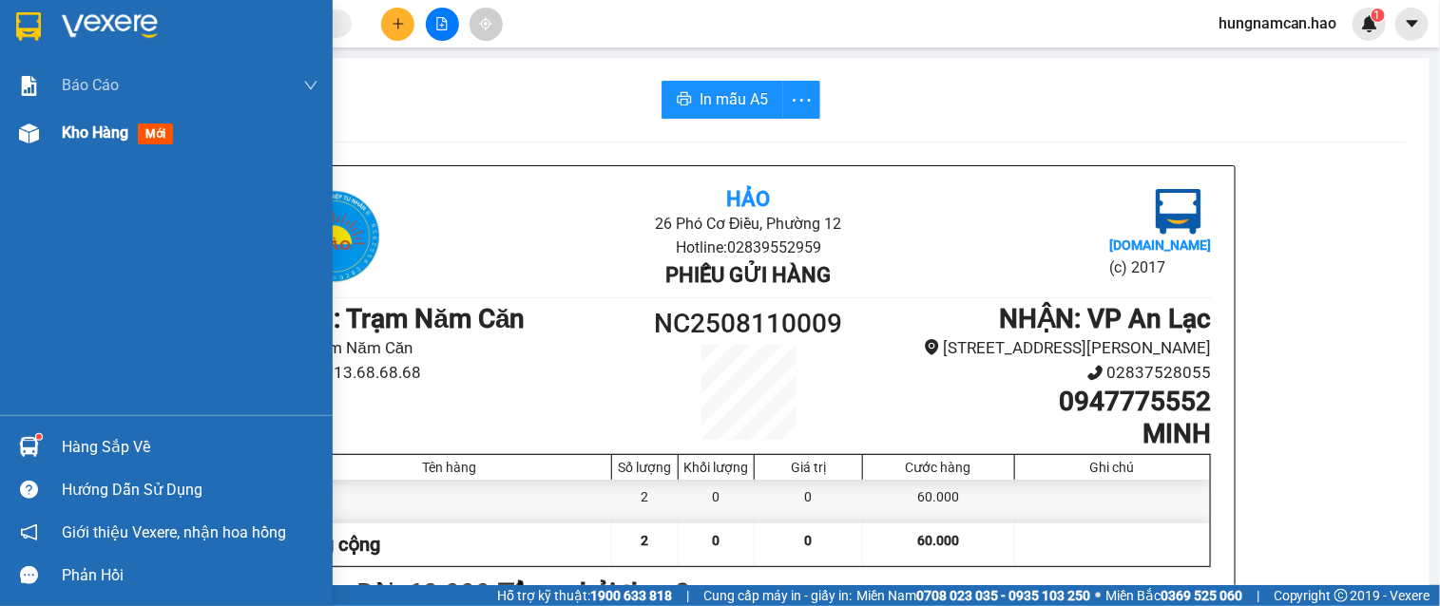
click at [31, 145] on div at bounding box center [28, 133] width 33 height 33
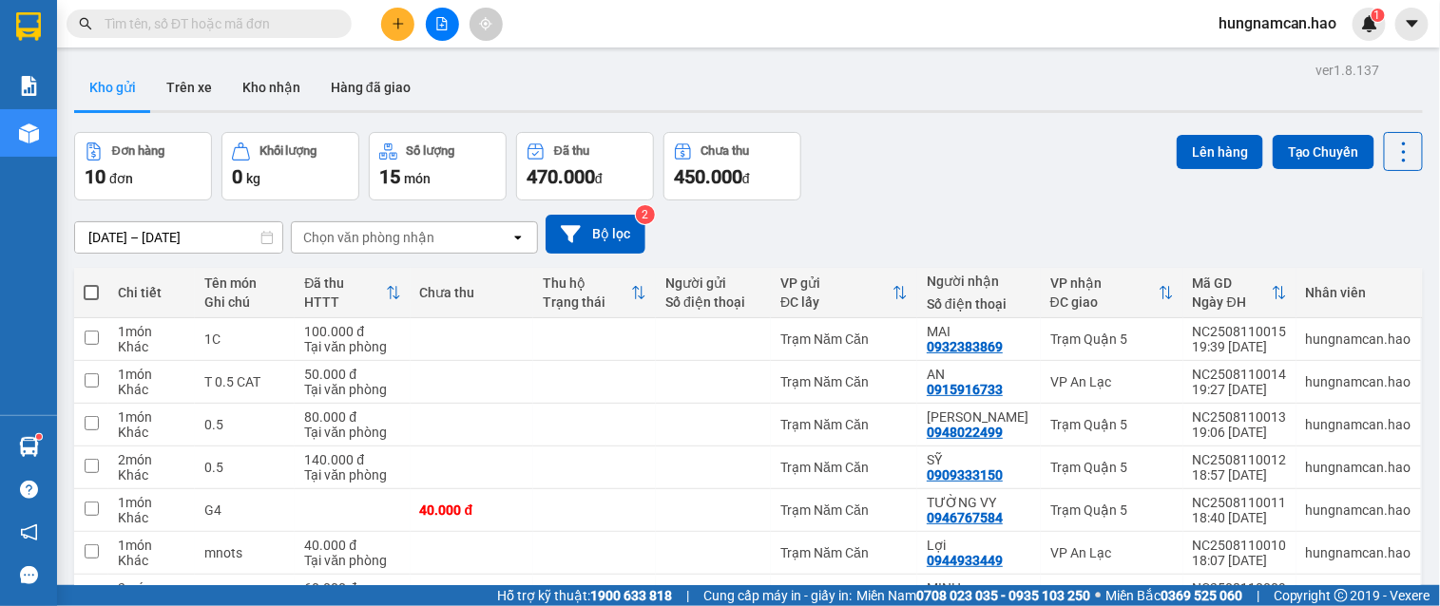
click at [84, 296] on span at bounding box center [91, 292] width 15 height 15
click at [91, 283] on input "checkbox" at bounding box center [91, 283] width 0 height 0
checkbox input "true"
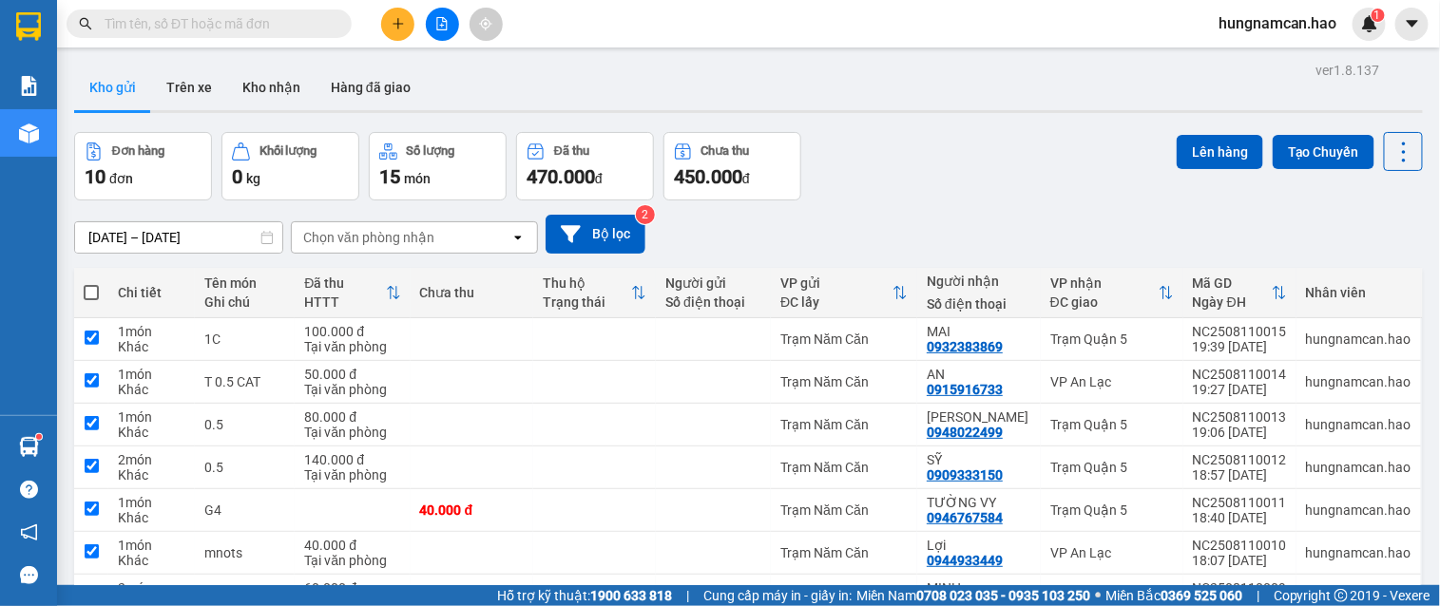
checkbox input "true"
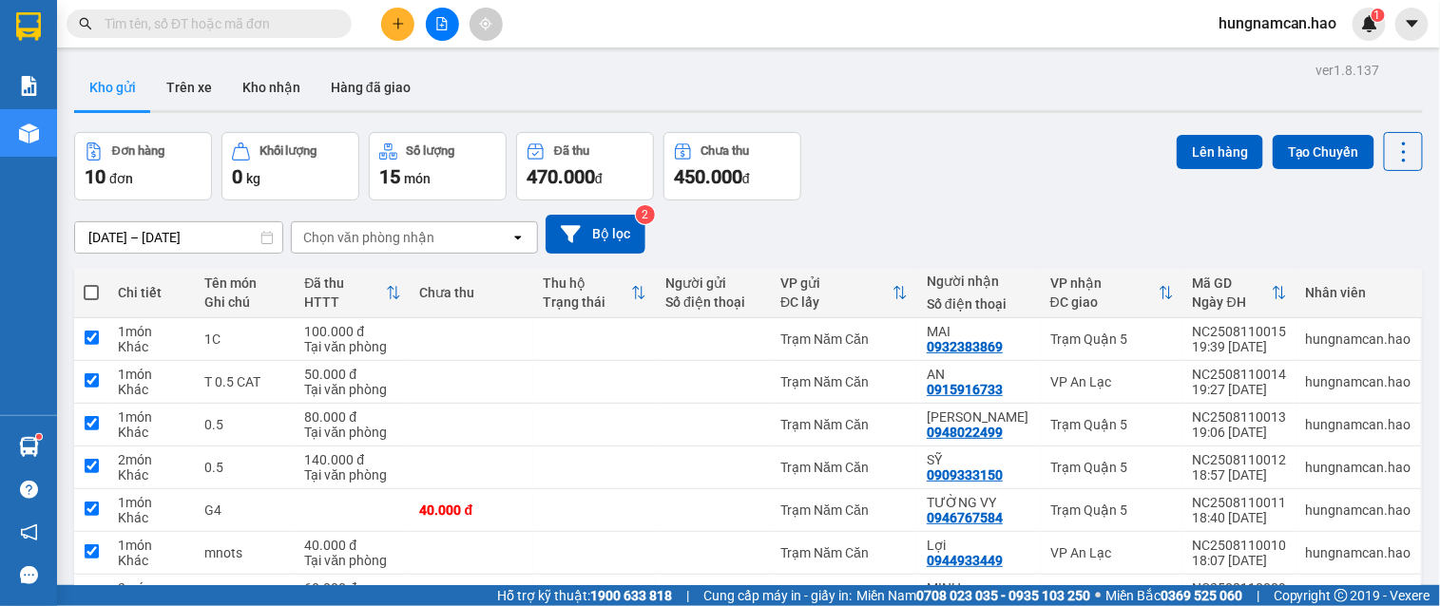
checkbox input "true"
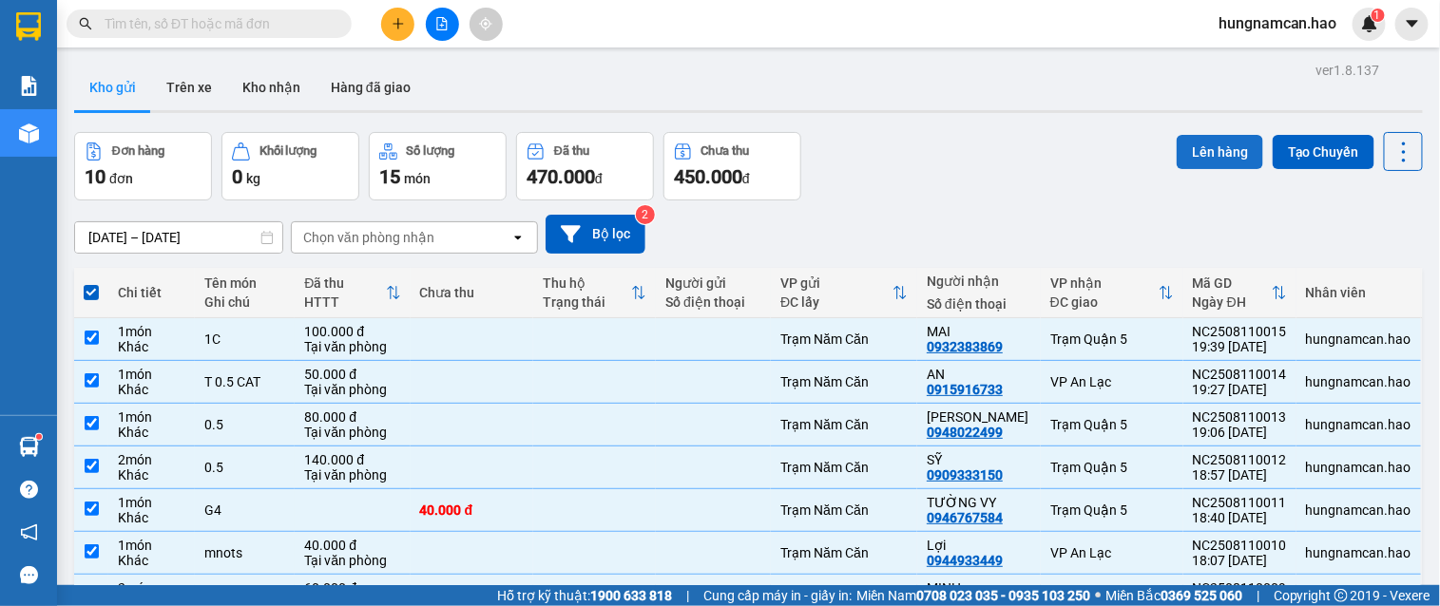
click at [1183, 144] on button "Lên hàng" at bounding box center [1220, 152] width 86 height 34
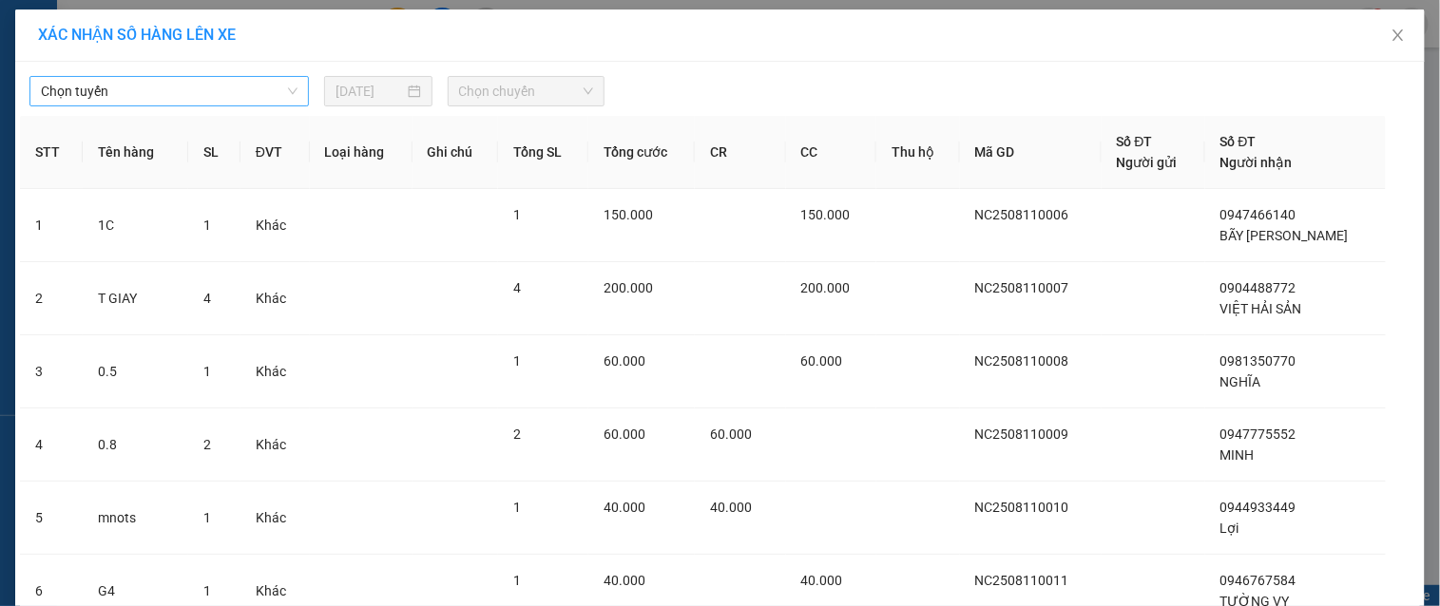
click at [250, 93] on span "Chọn tuyến" at bounding box center [169, 91] width 257 height 29
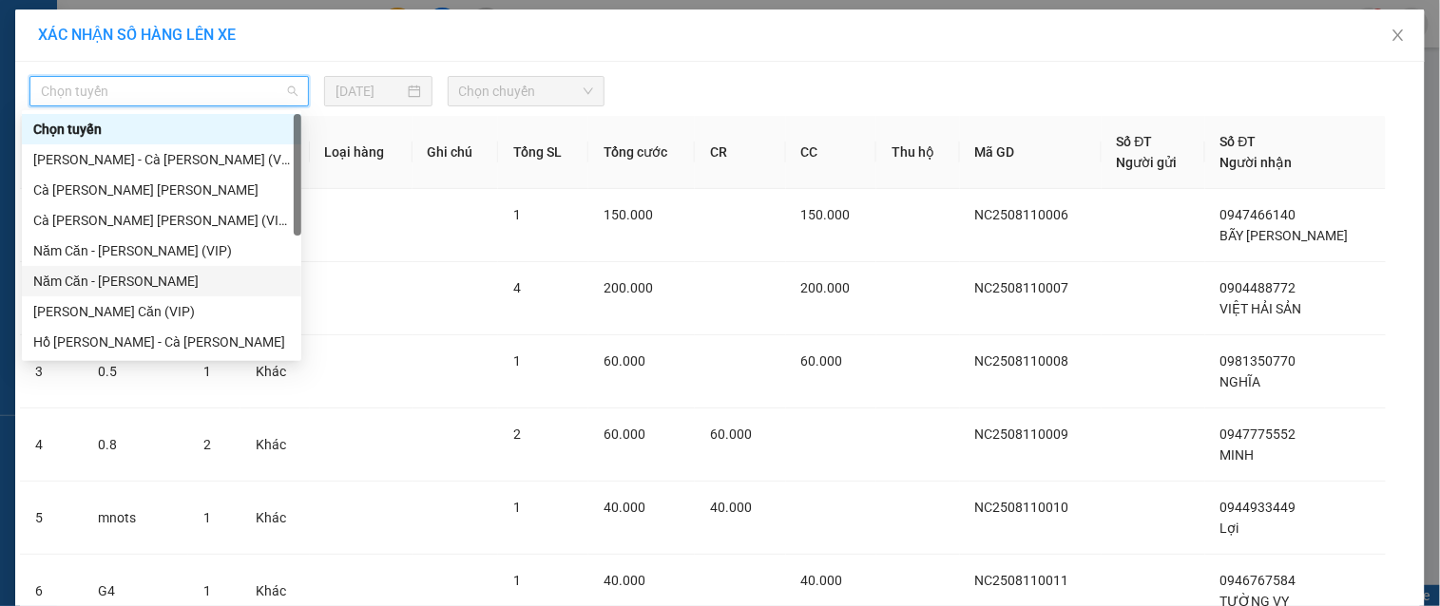
click at [195, 269] on div "Năm Căn - [PERSON_NAME]" at bounding box center [161, 281] width 279 height 30
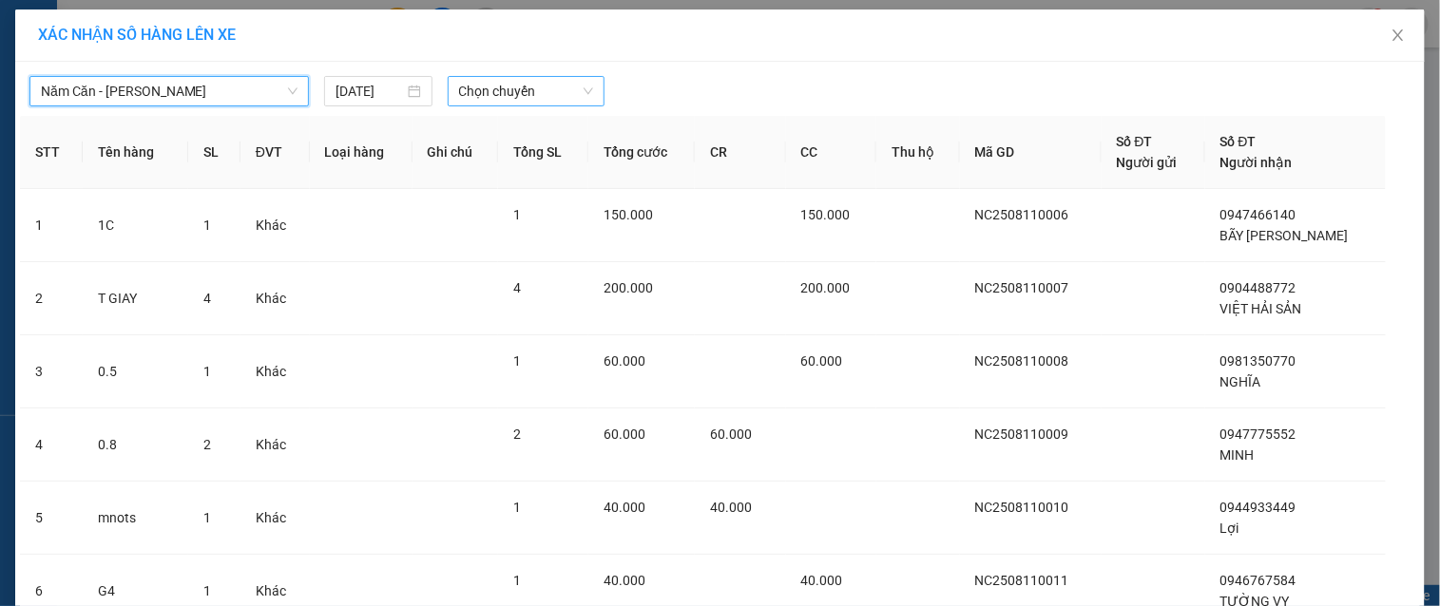
click at [507, 100] on span "Chọn chuyến" at bounding box center [526, 91] width 134 height 29
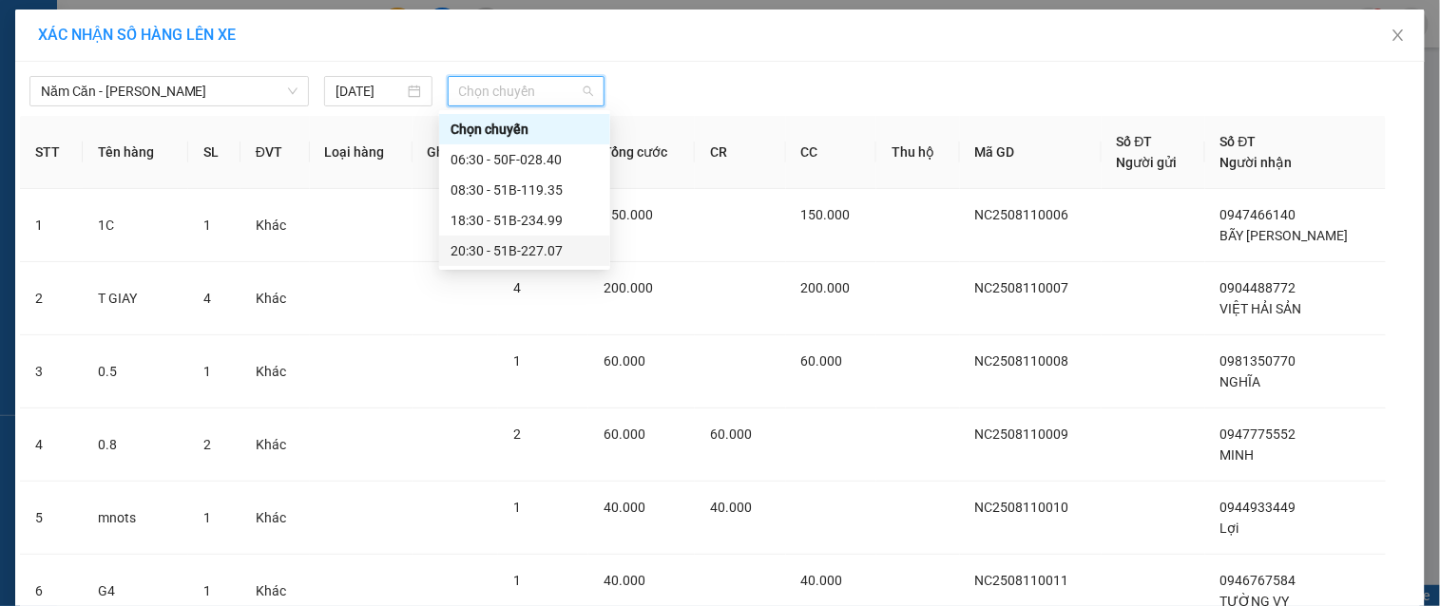
click at [483, 238] on div "20:30 - 51B-227.07" at bounding box center [524, 251] width 171 height 30
